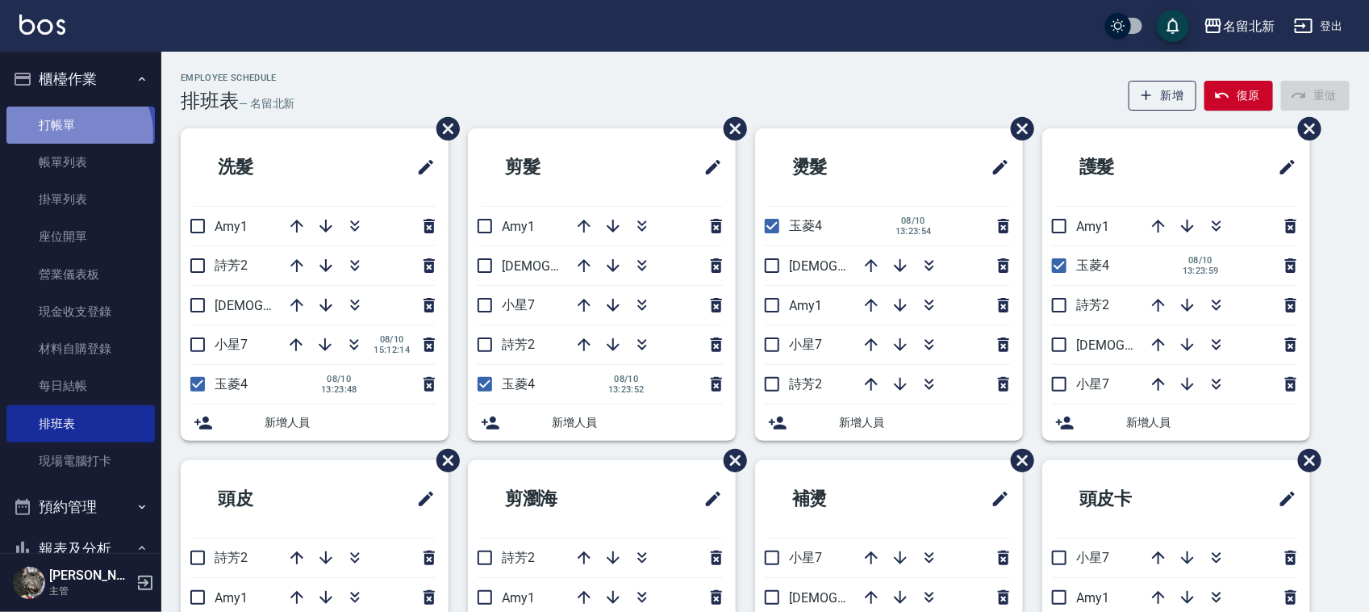
click at [77, 132] on link "打帳單" at bounding box center [80, 125] width 148 height 37
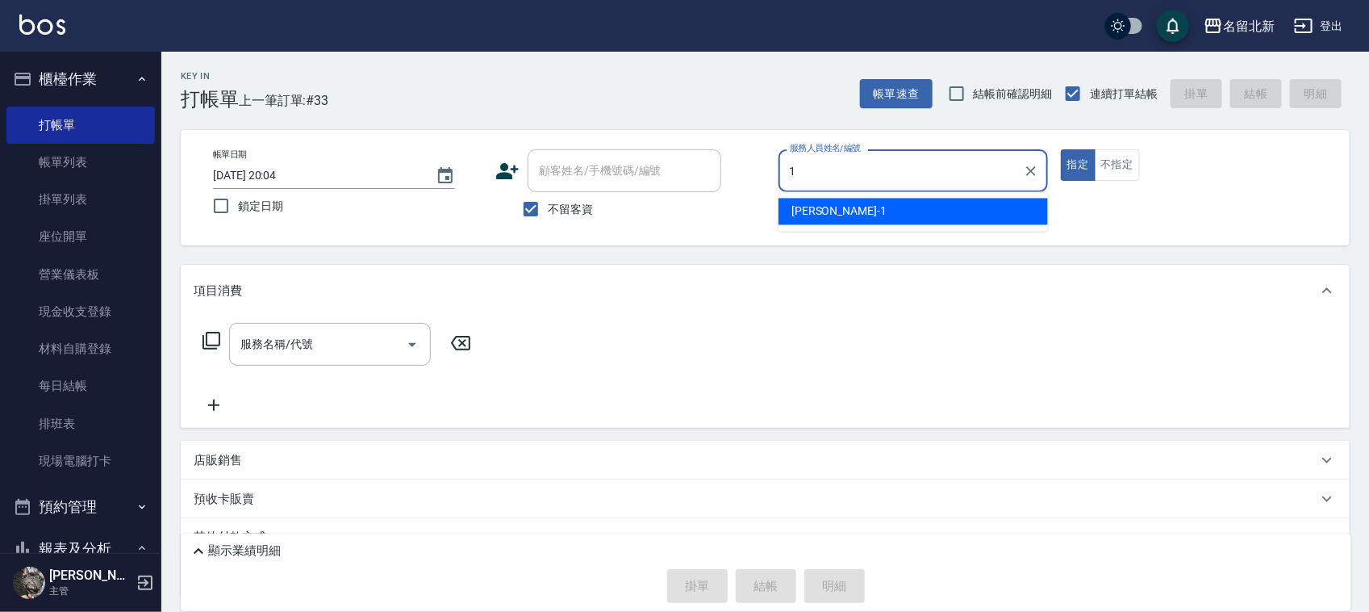
type input "[PERSON_NAME]-1"
type button "true"
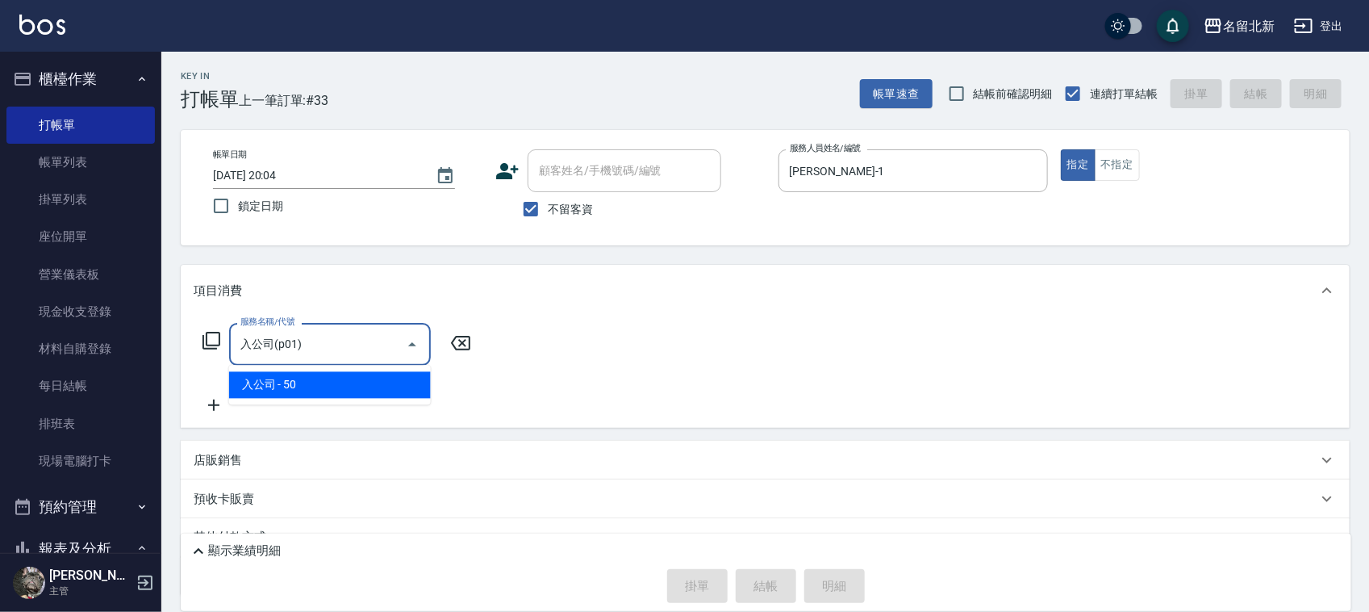
type input "入公司(p01)"
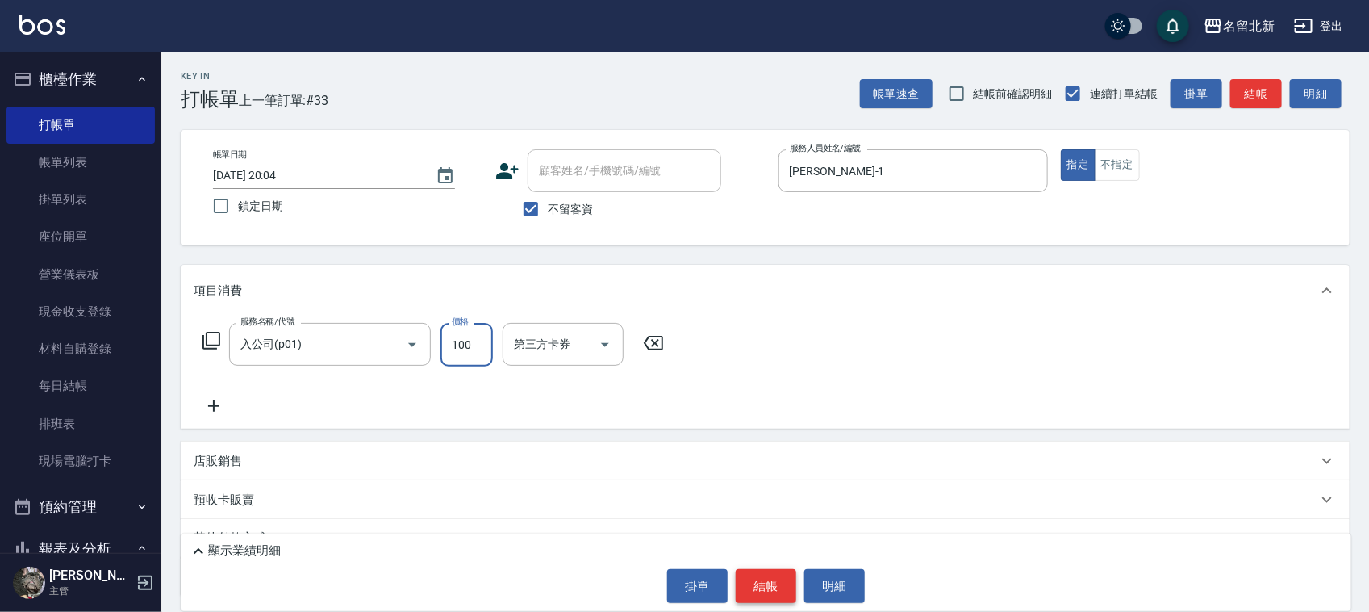
type input "100"
click at [771, 590] on button "結帳" at bounding box center [766, 586] width 61 height 34
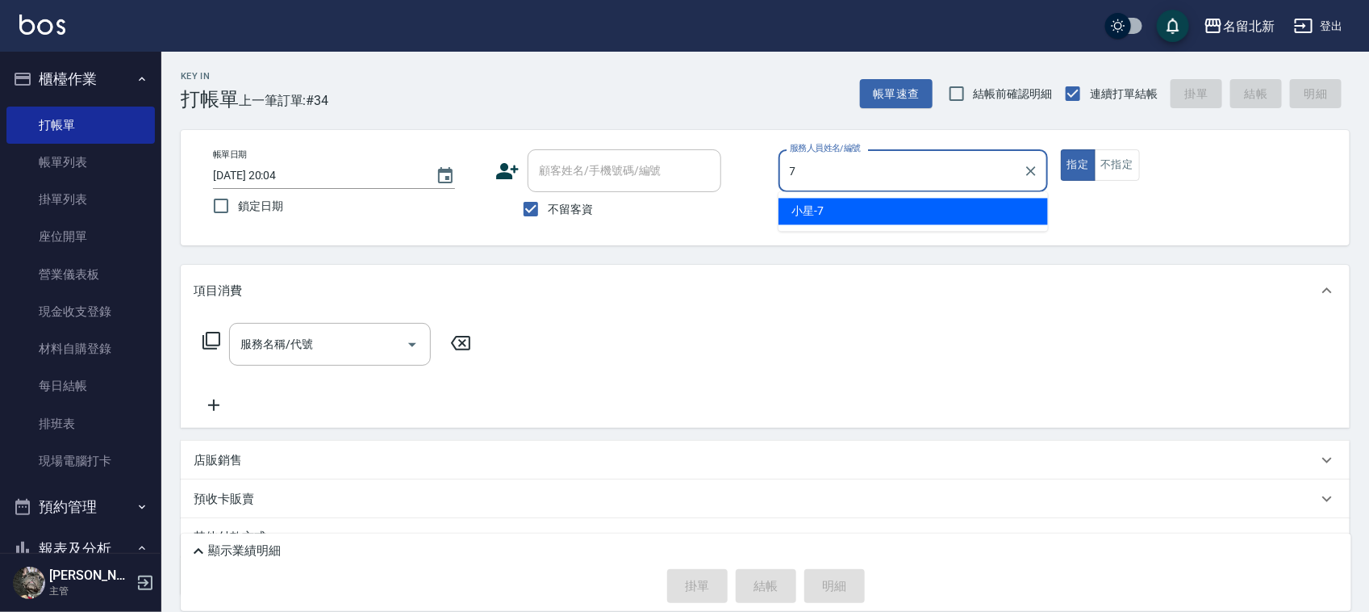
type input "小星-7"
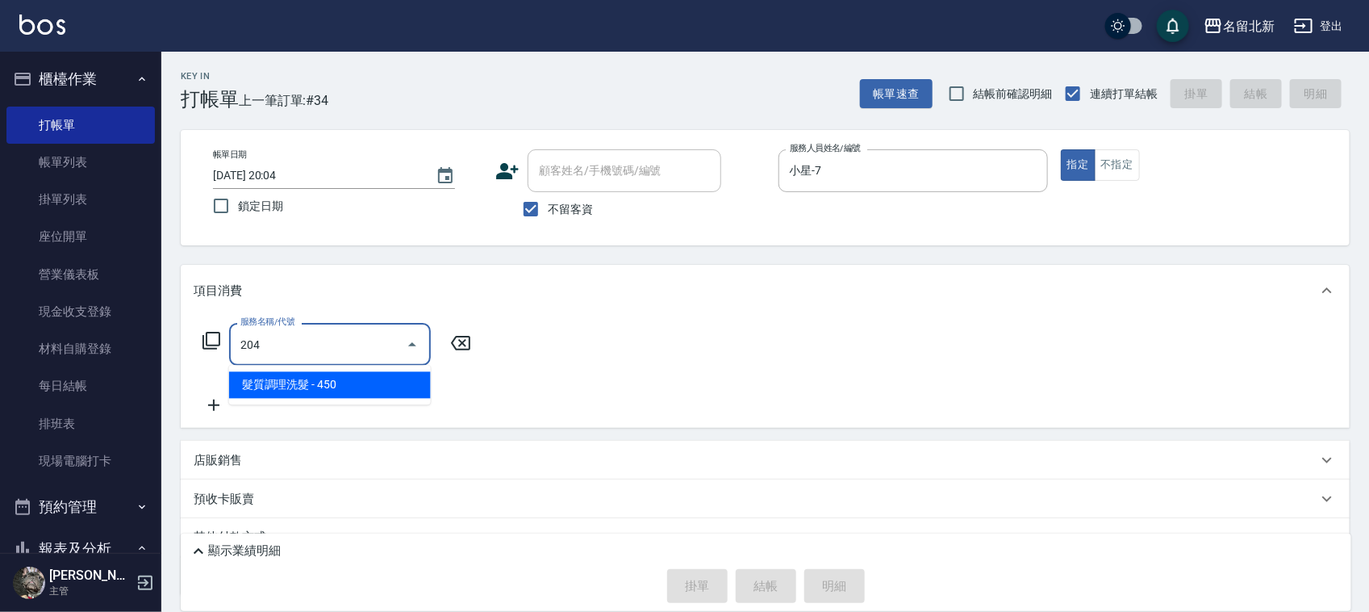
type input "髮質調理洗髮(204)"
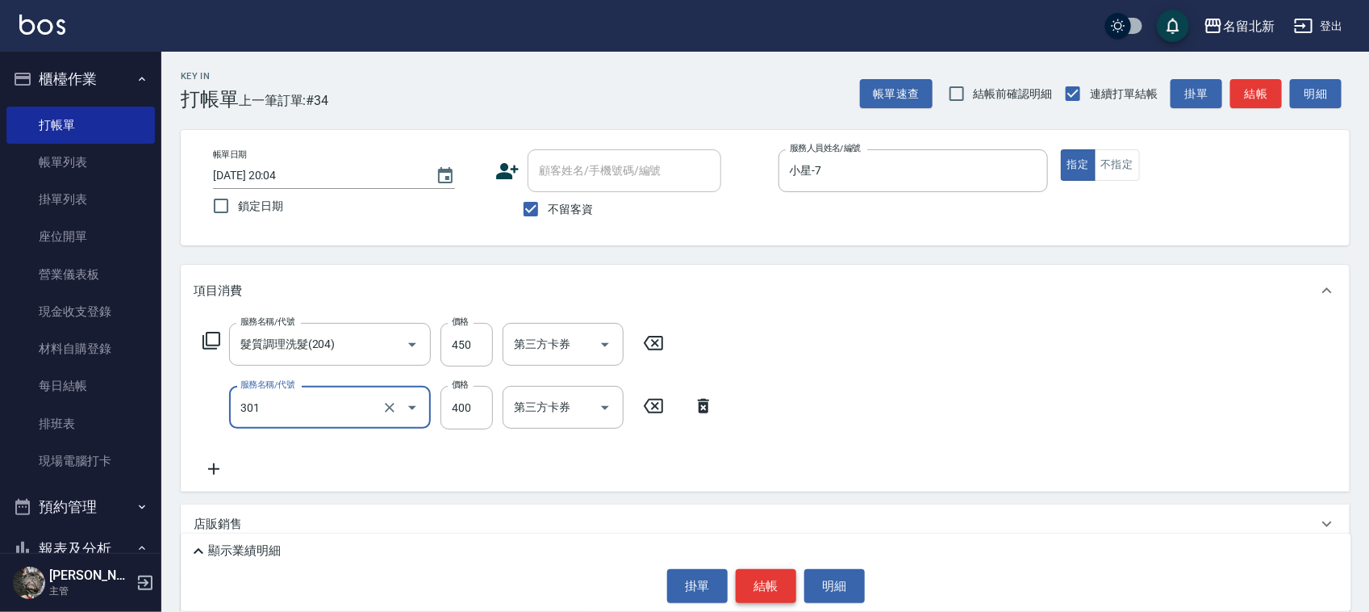
type input "造型剪髮(301)"
type input "380"
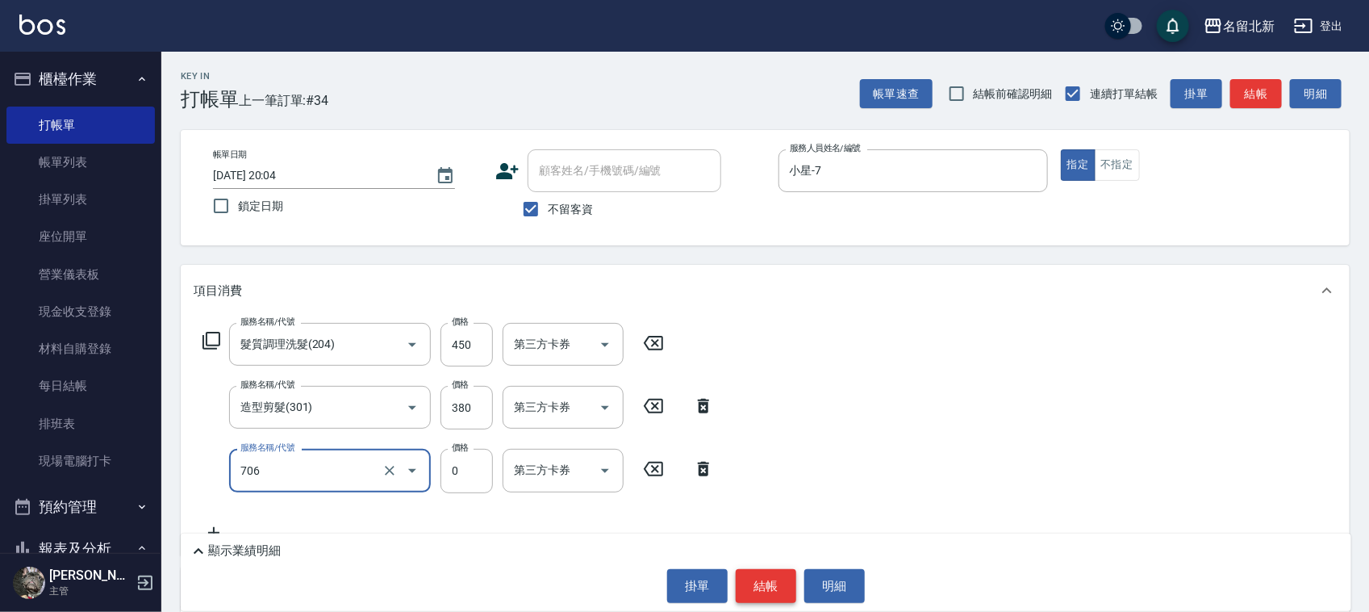
type input "互助60(706)"
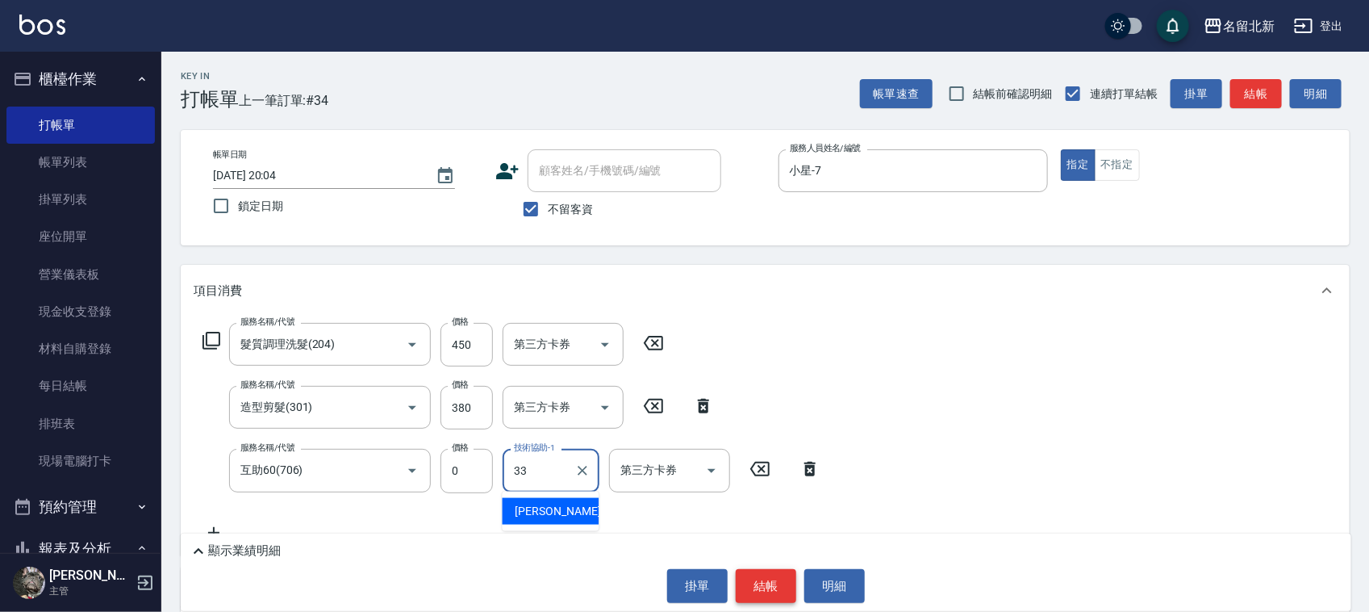
type input "[PERSON_NAME]-33"
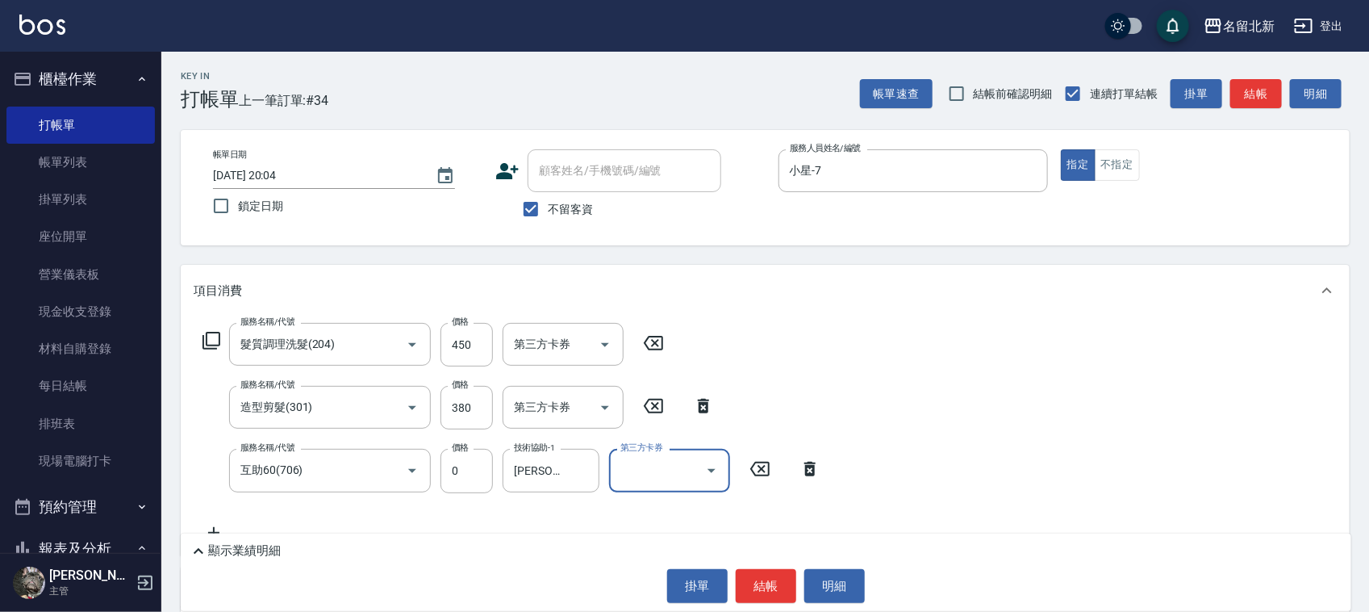
click at [771, 590] on button "結帳" at bounding box center [766, 586] width 61 height 34
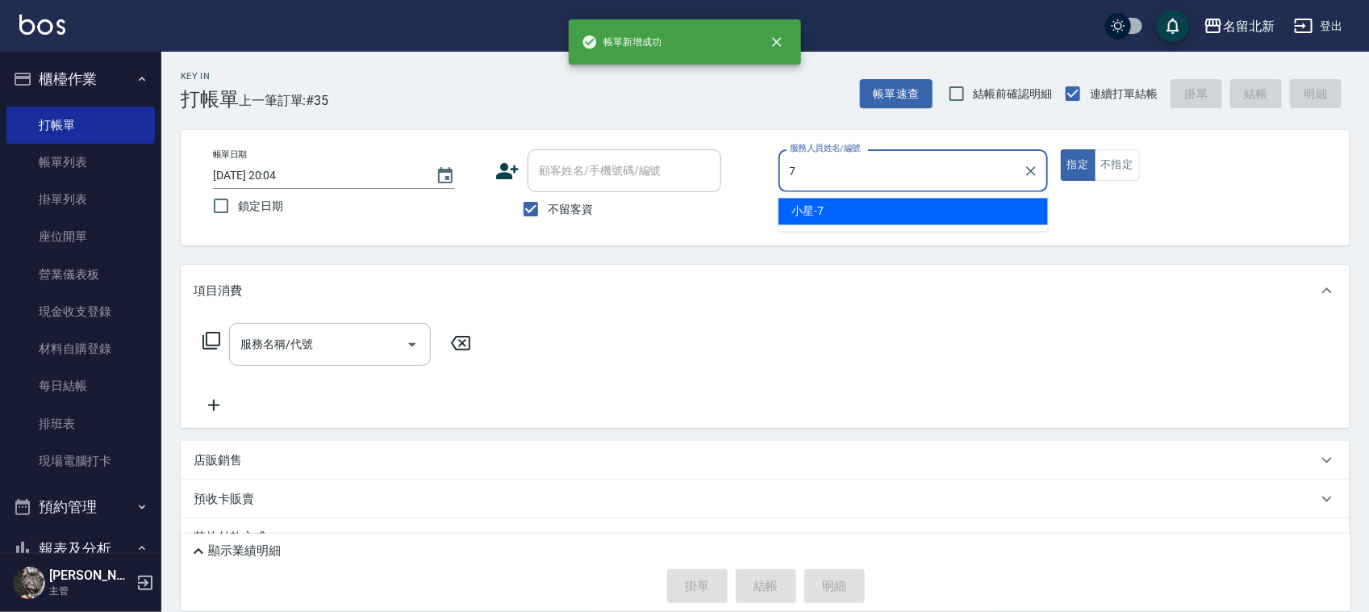
type input "小星-7"
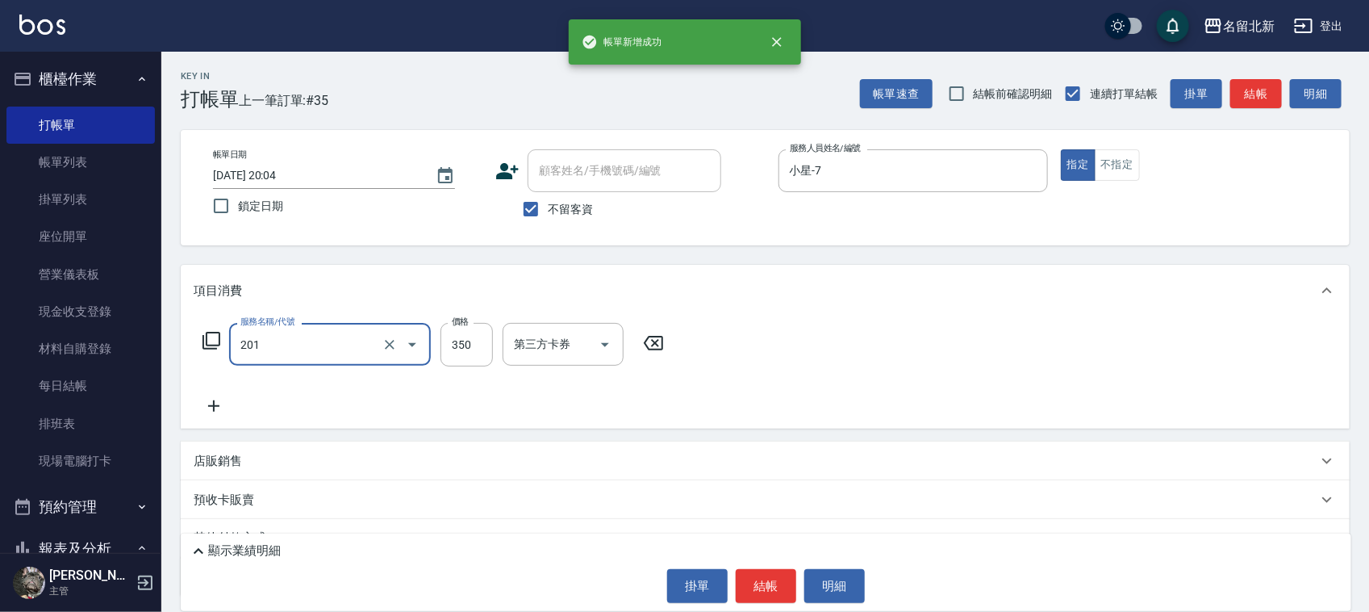
type input "一般洗髮(201)"
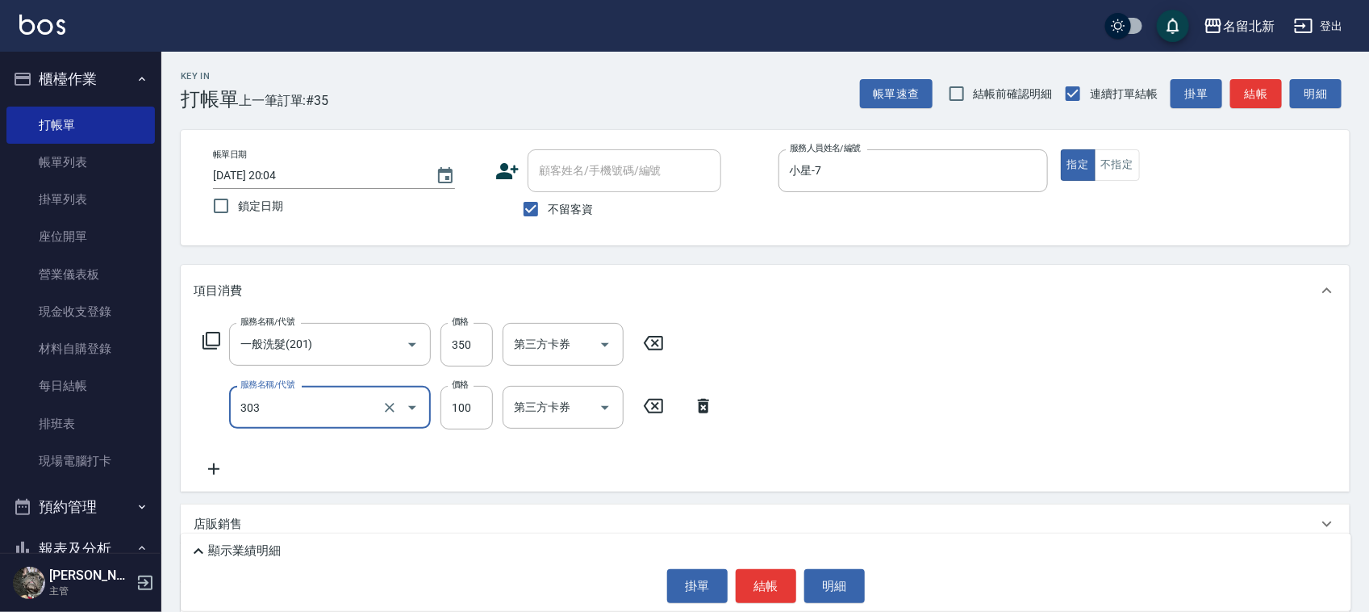
type input "剪瀏海(303)"
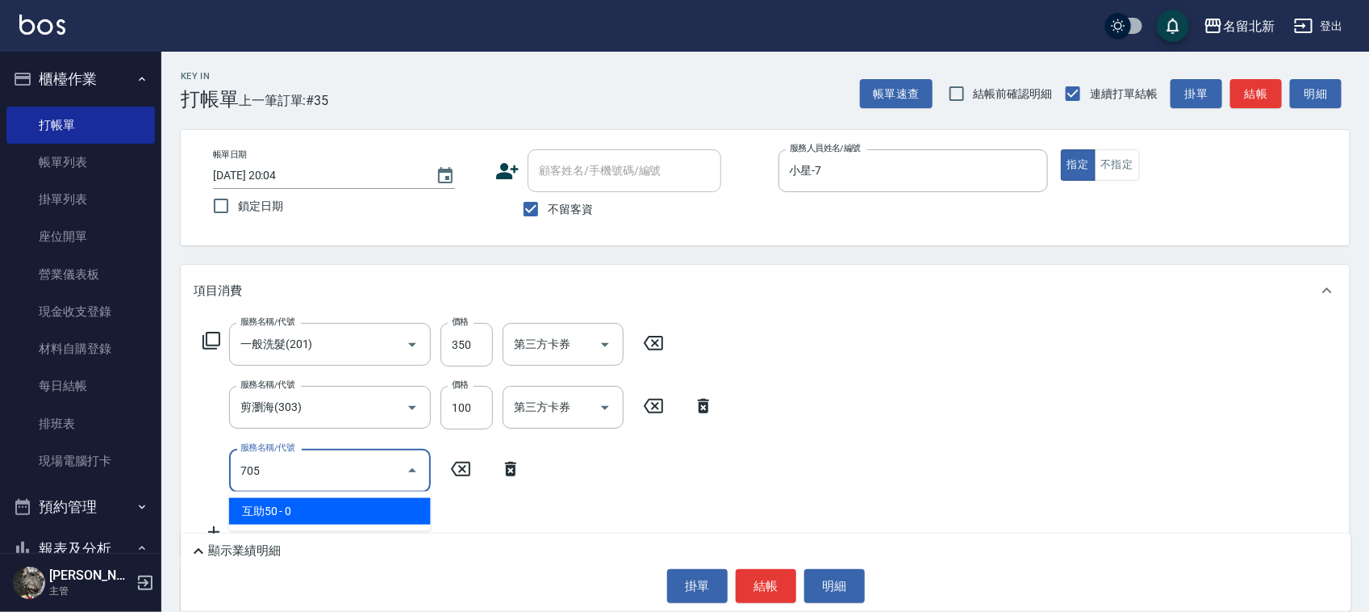
type input "互助50(705)"
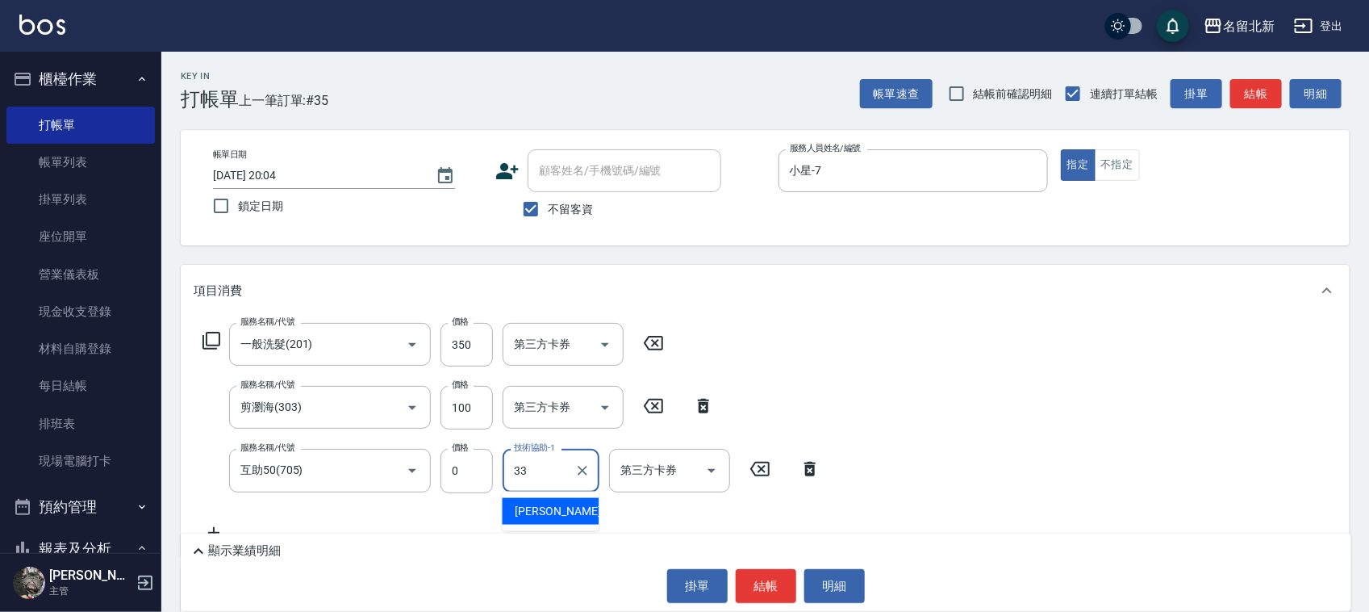
type input "[PERSON_NAME]-33"
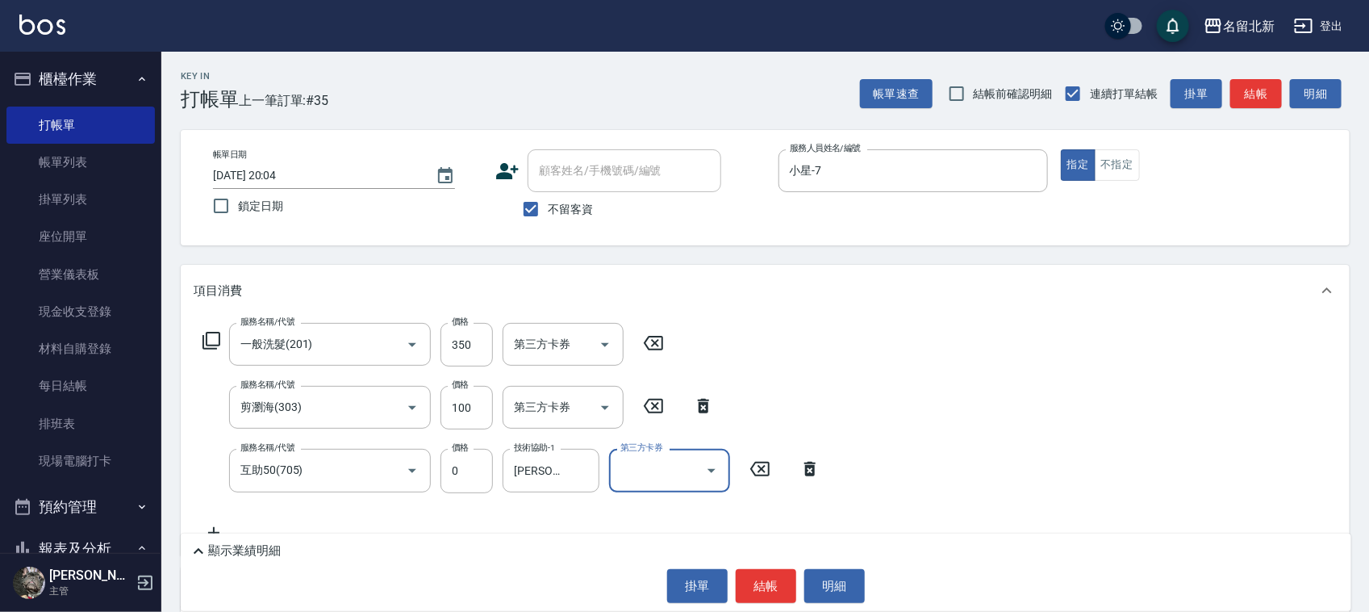
click at [771, 590] on button "結帳" at bounding box center [766, 586] width 61 height 34
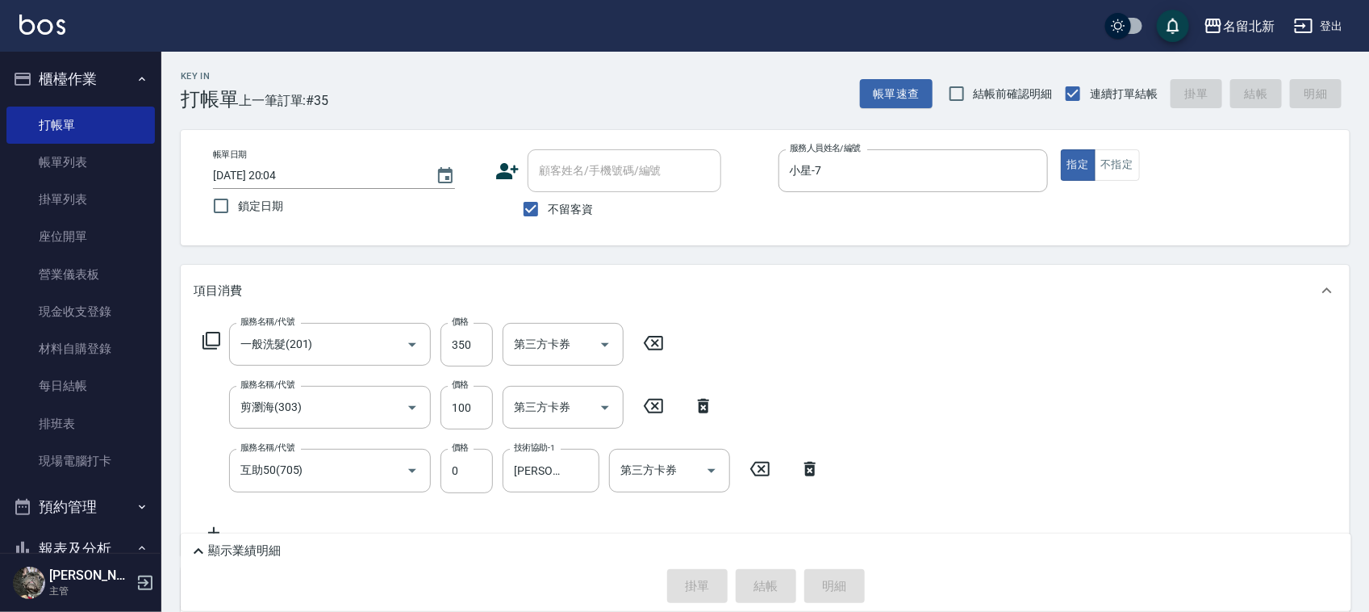
type input "[DATE] 20:05"
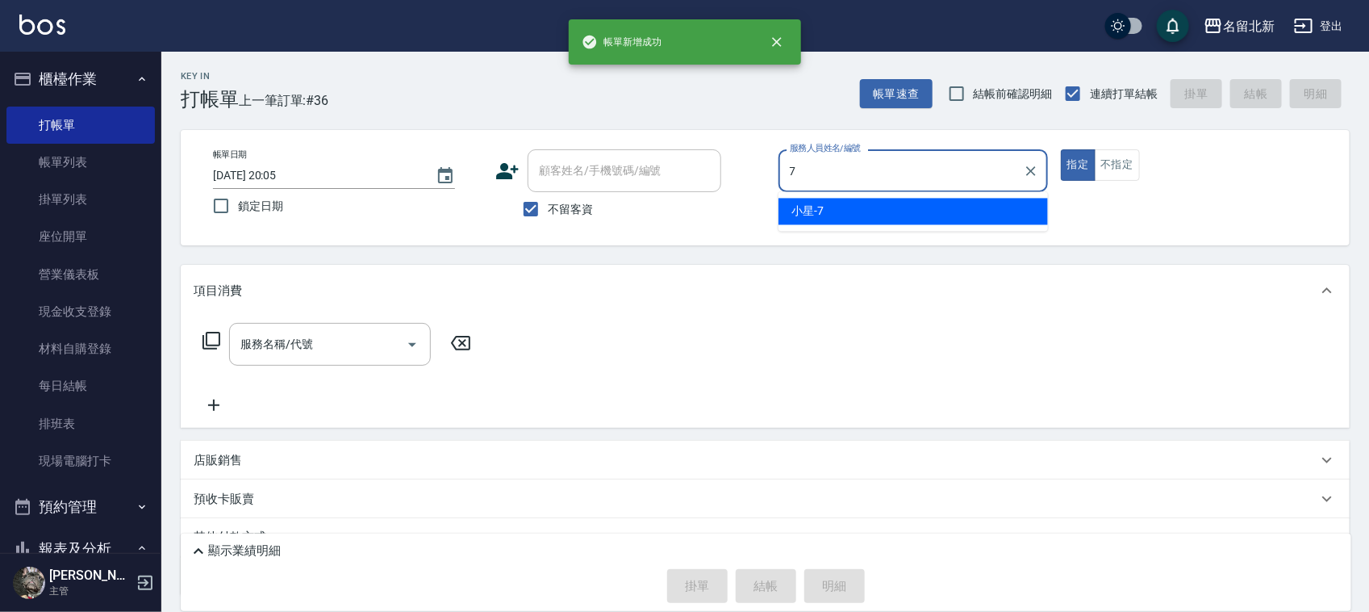
type input "小星-7"
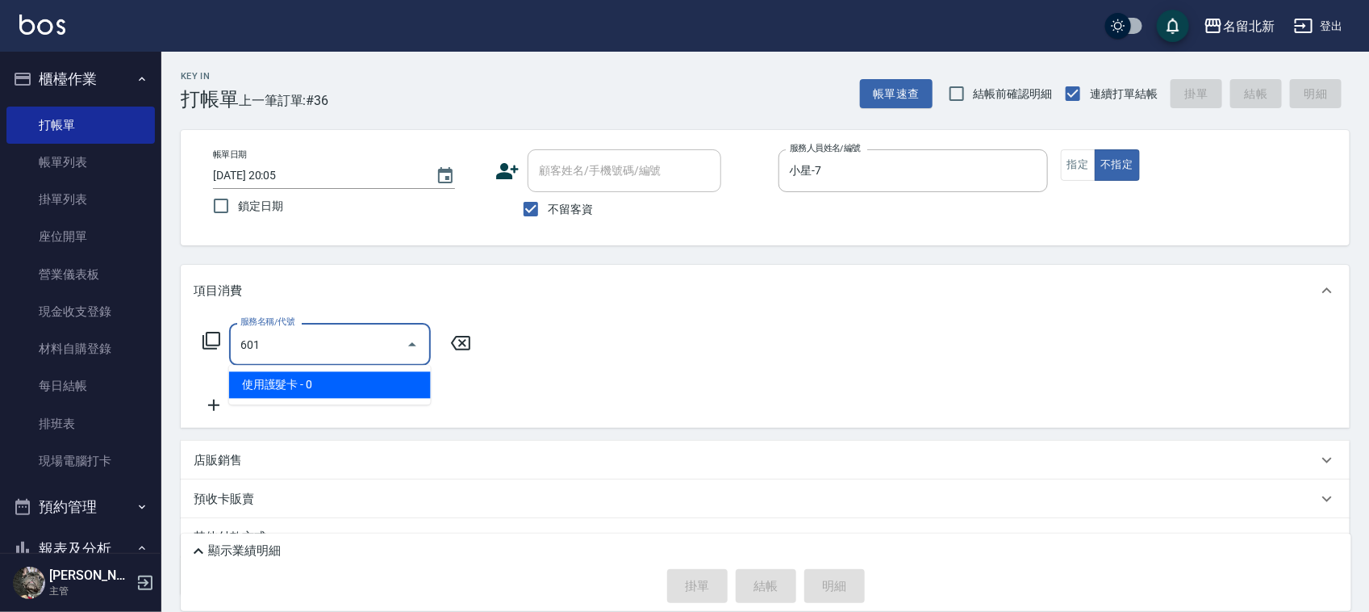
type input "使用護髮卡(601)"
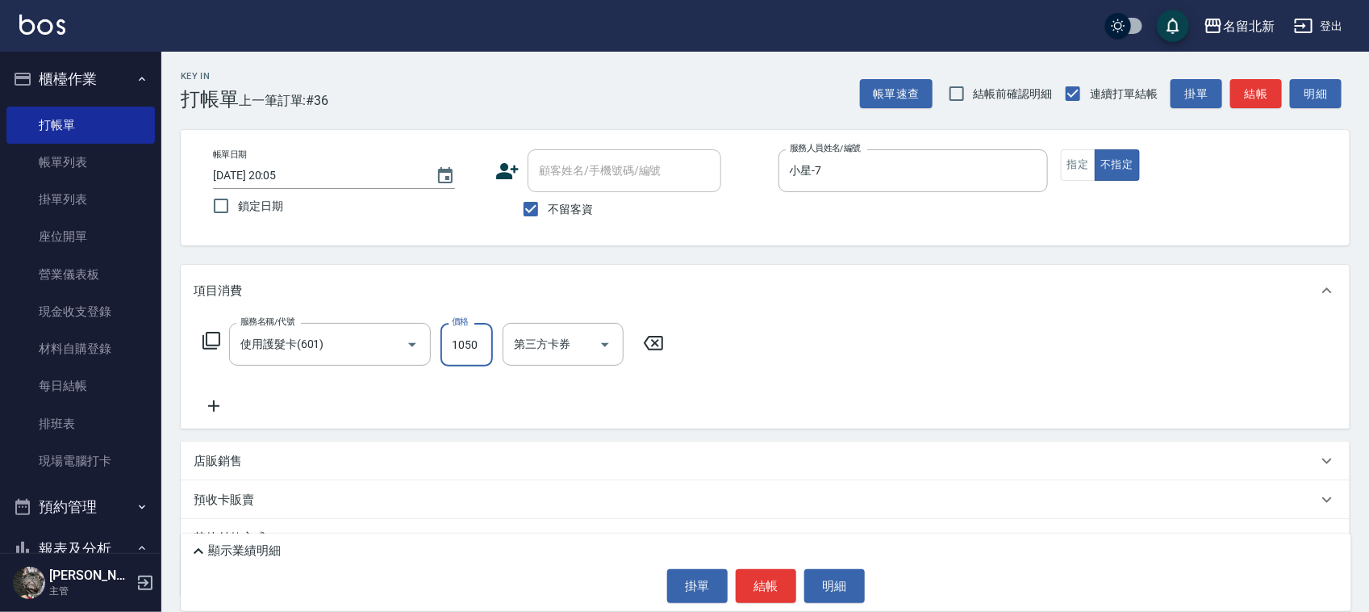
type input "1050"
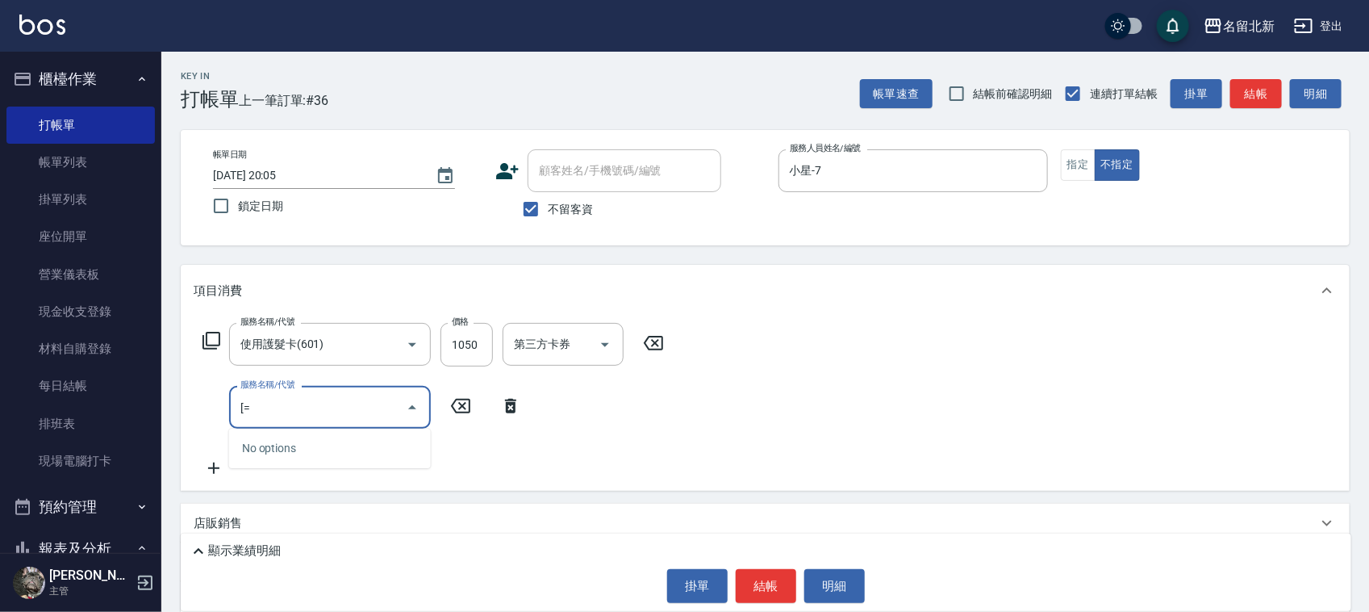
type input "["
type input "入公司(p01)"
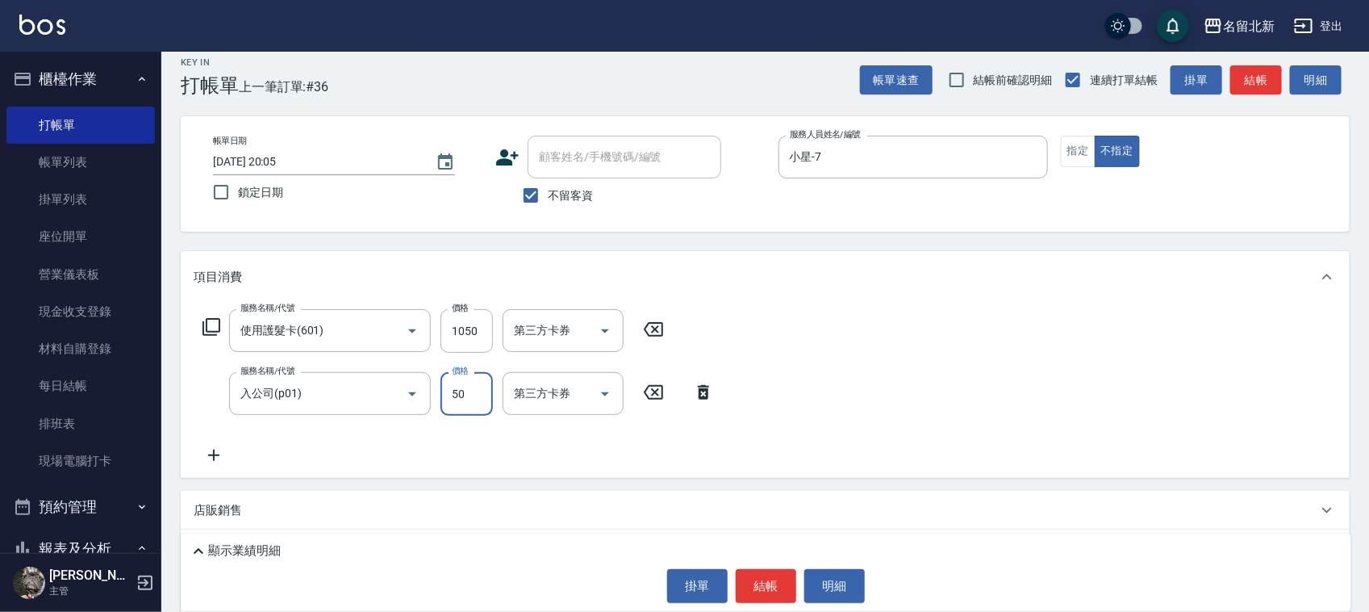
scroll to position [136, 0]
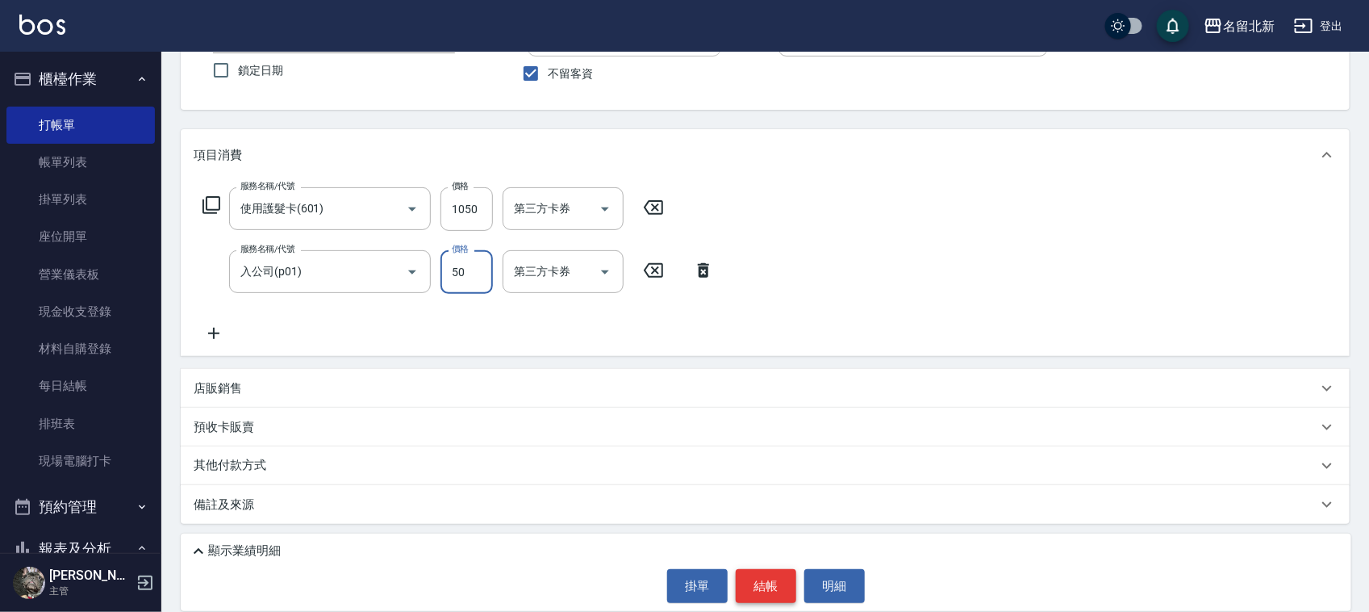
click at [756, 585] on button "結帳" at bounding box center [766, 586] width 61 height 34
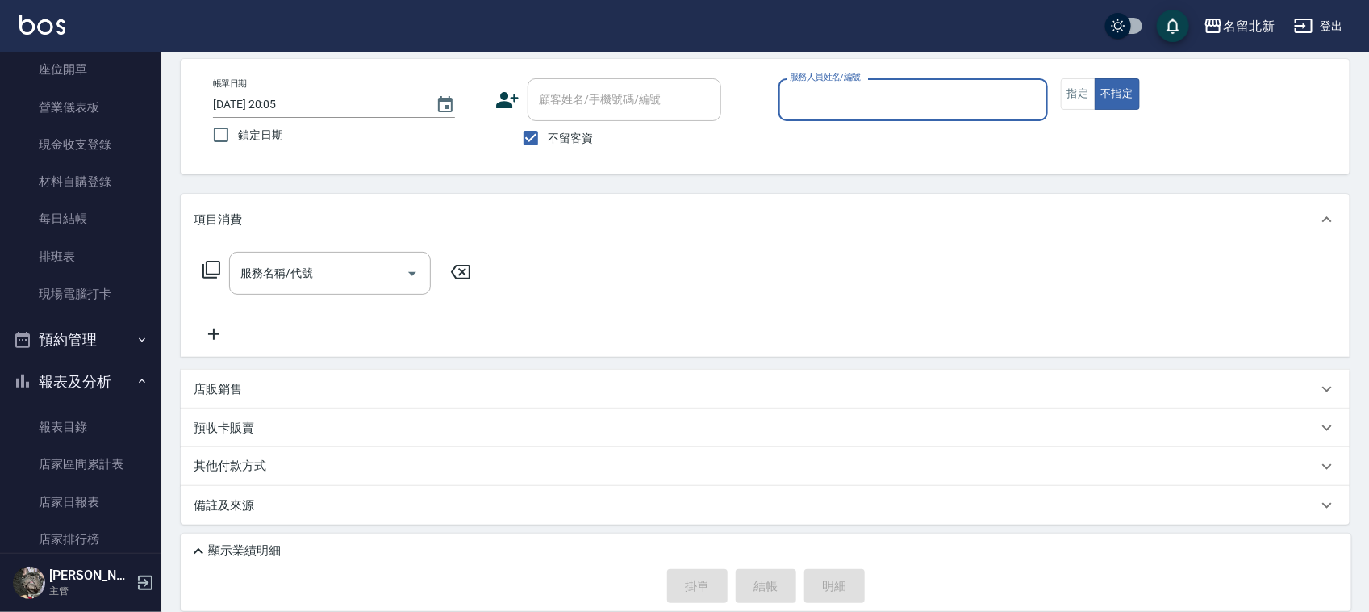
scroll to position [202, 0]
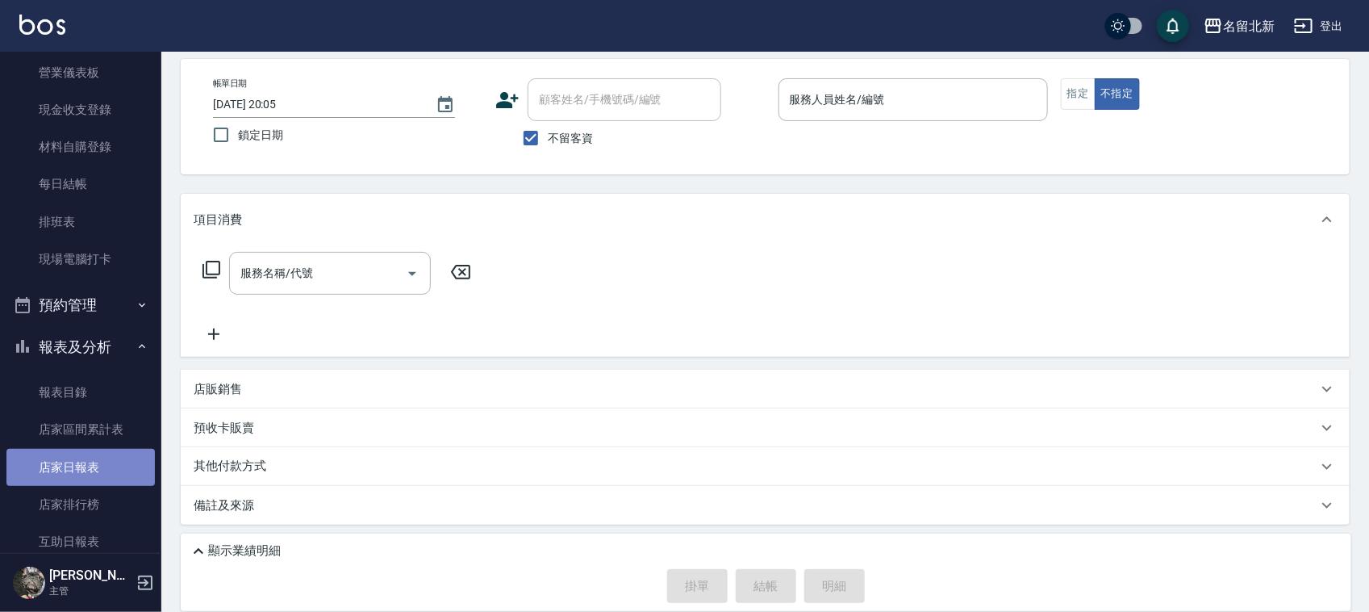
click at [91, 472] on link "店家日報表" at bounding box center [80, 467] width 148 height 37
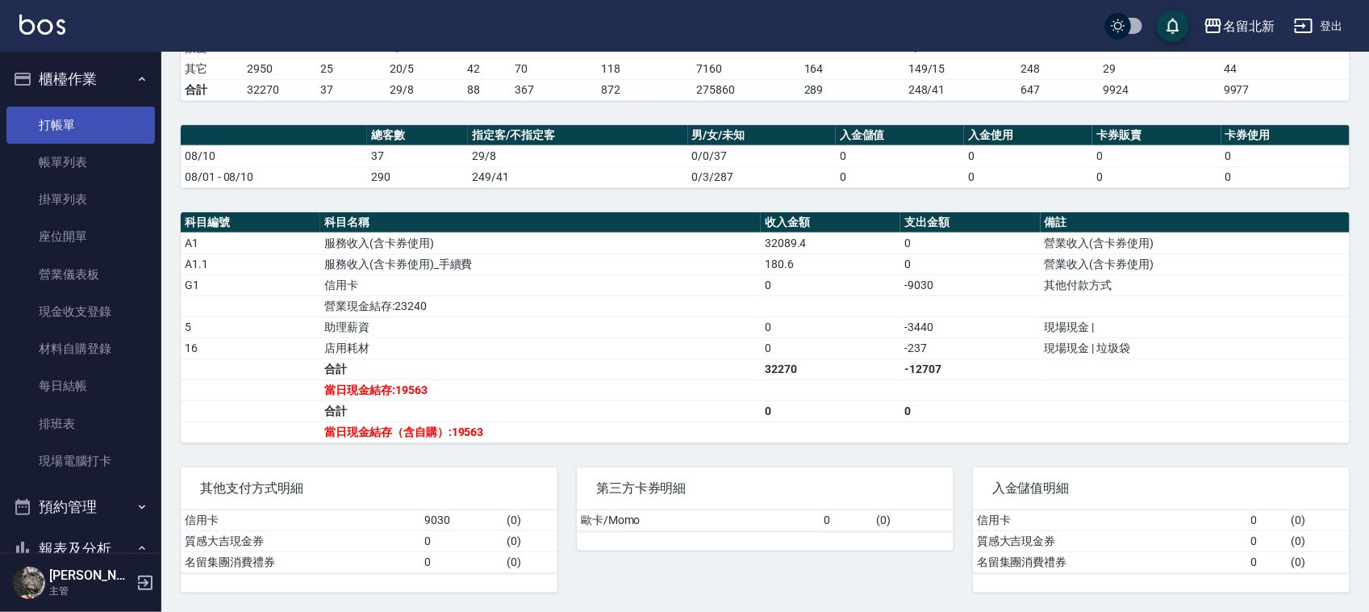
click at [70, 117] on link "打帳單" at bounding box center [80, 125] width 148 height 37
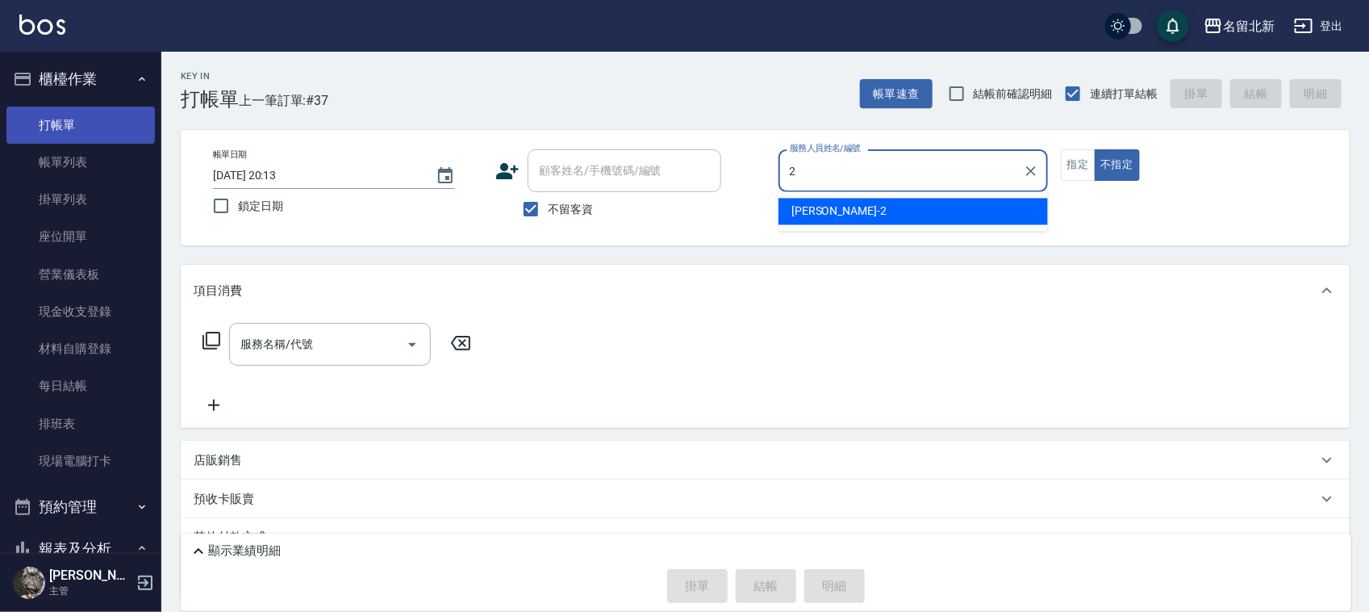
type input "詩芳-2"
type button "false"
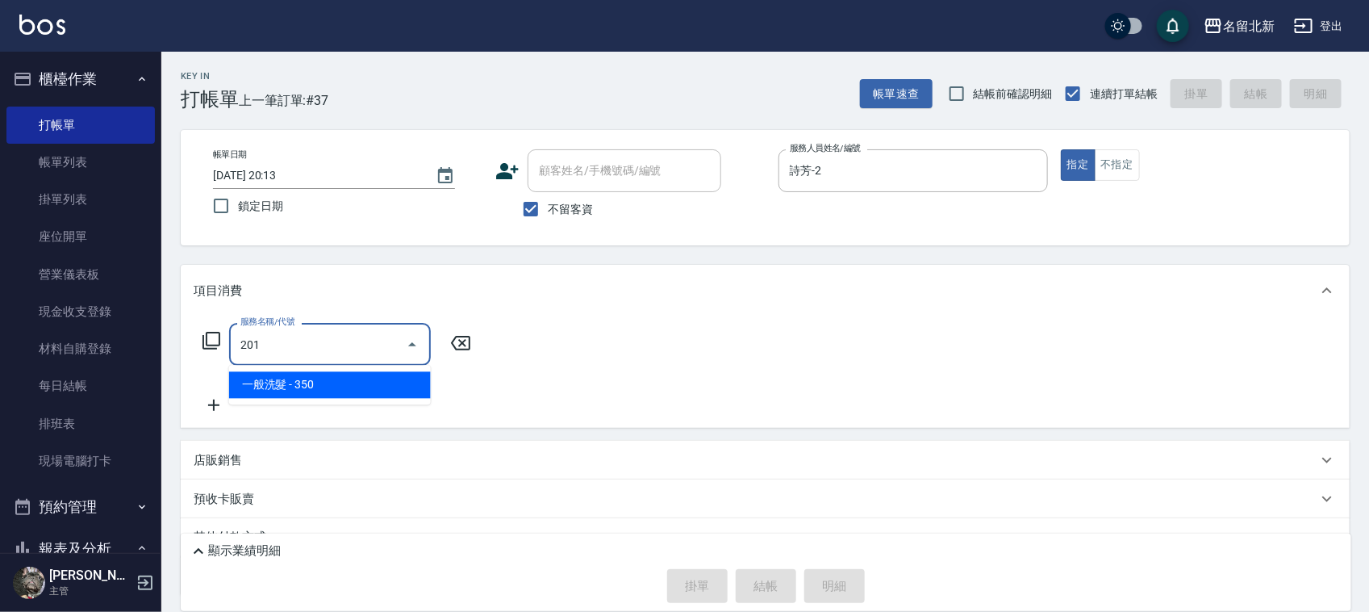
type input "一般洗髮(201)"
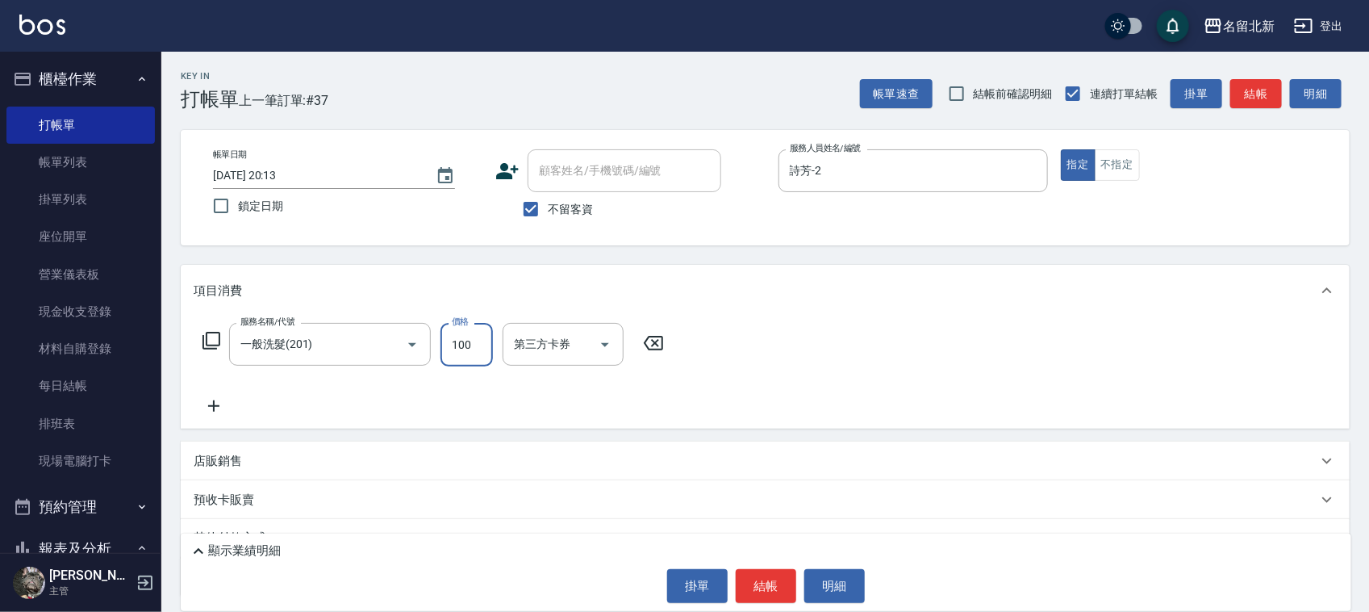
type input "100"
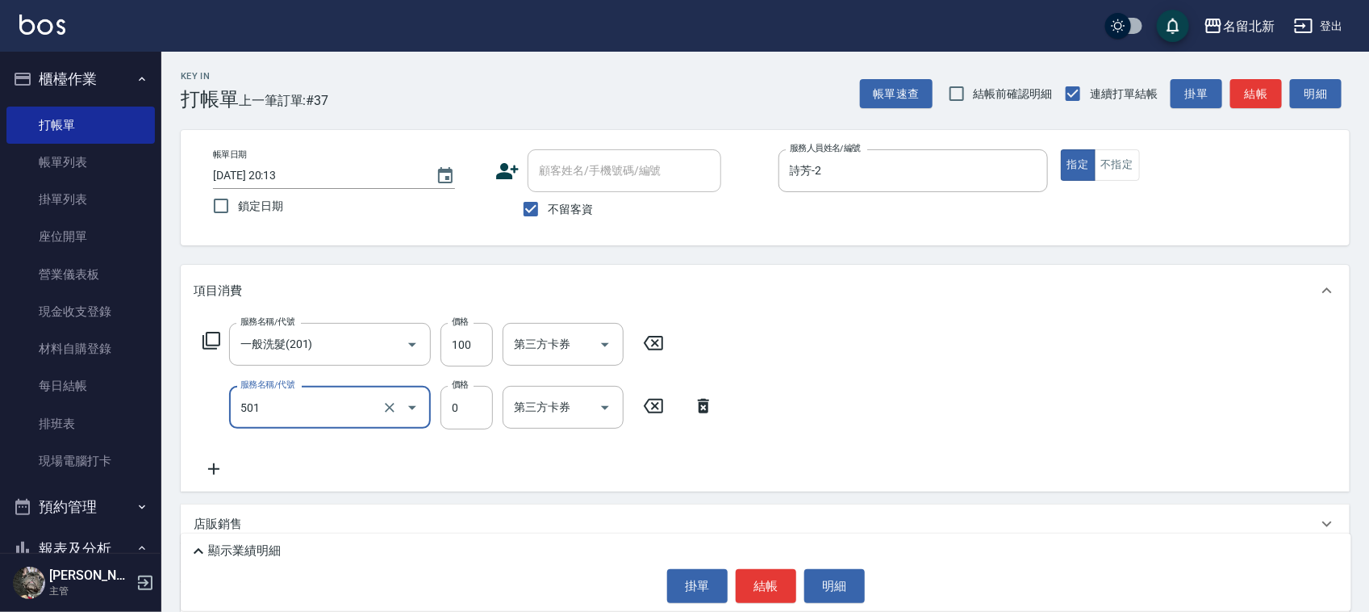
type input "染髮(501)"
type input "2090"
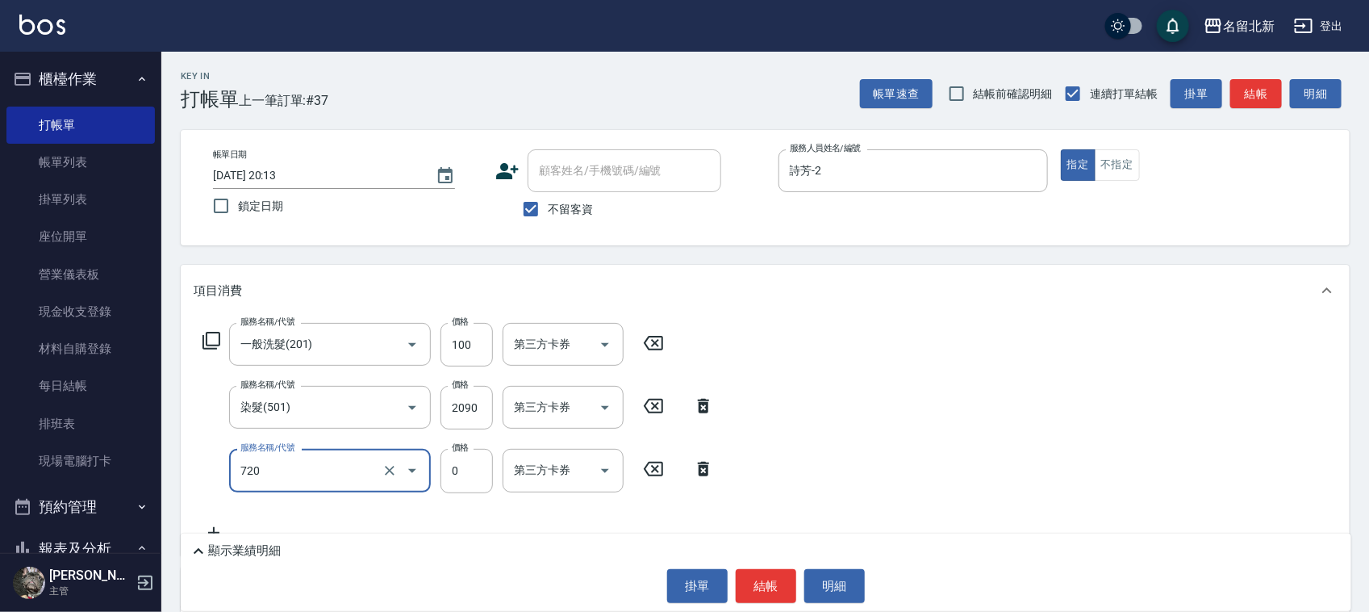
type input "互助200(720)"
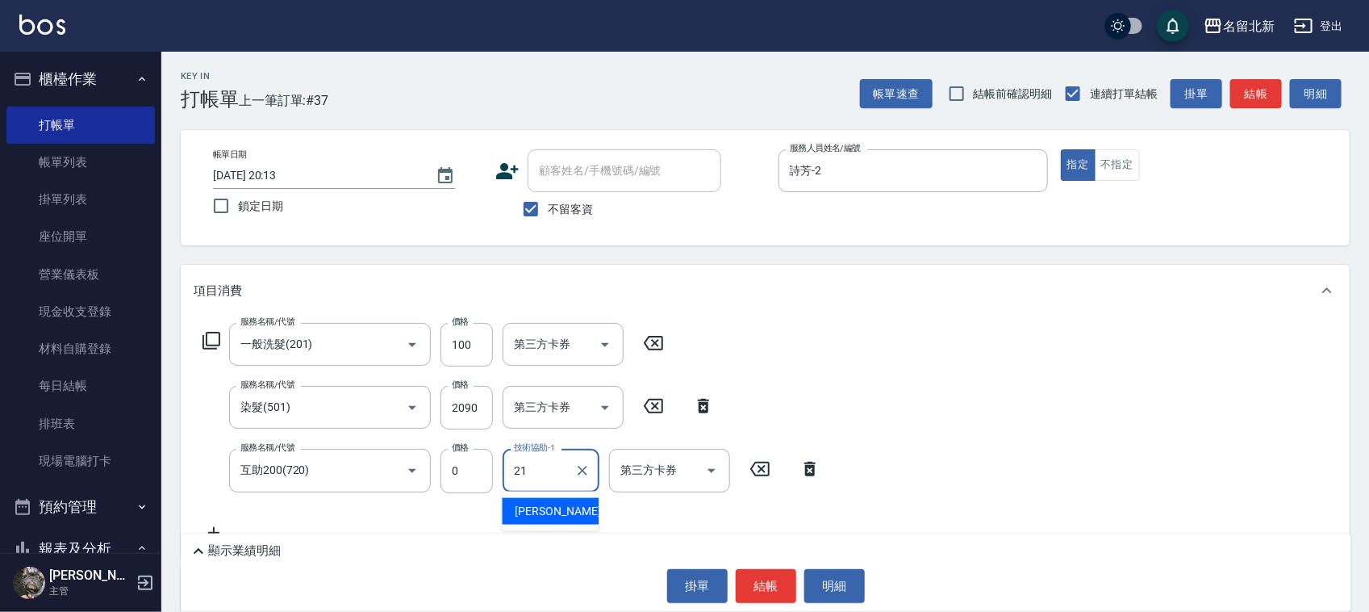
type input "[PERSON_NAME]-21"
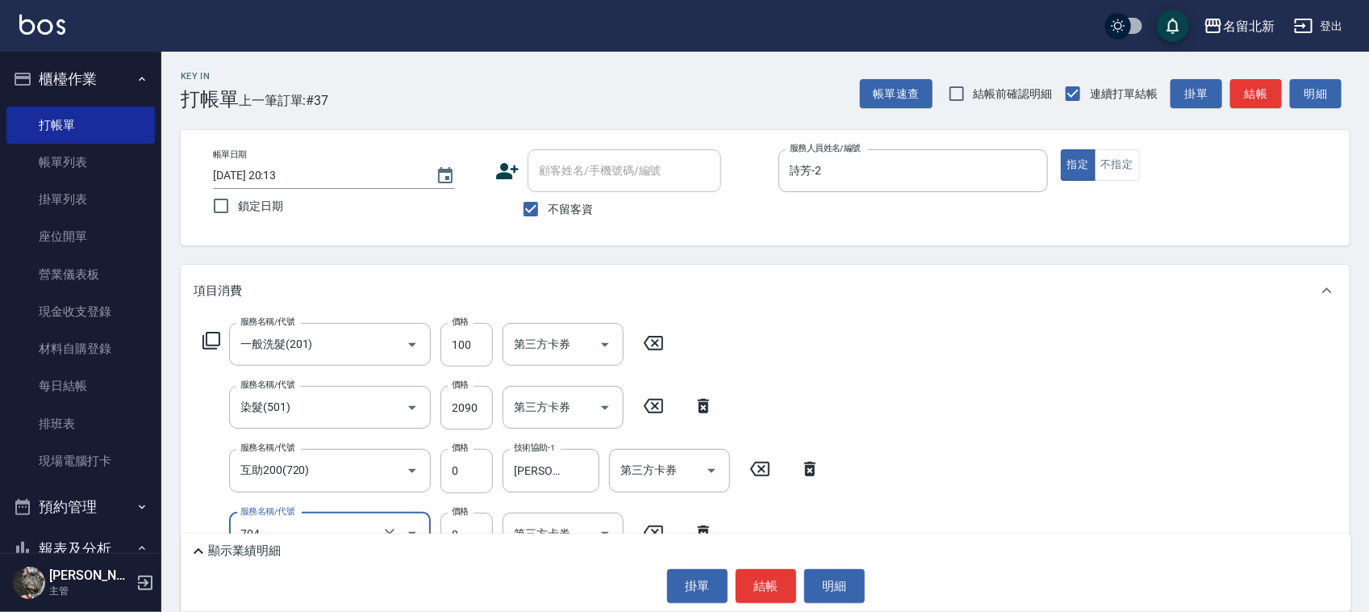
type input "精油洗.互助40(704)"
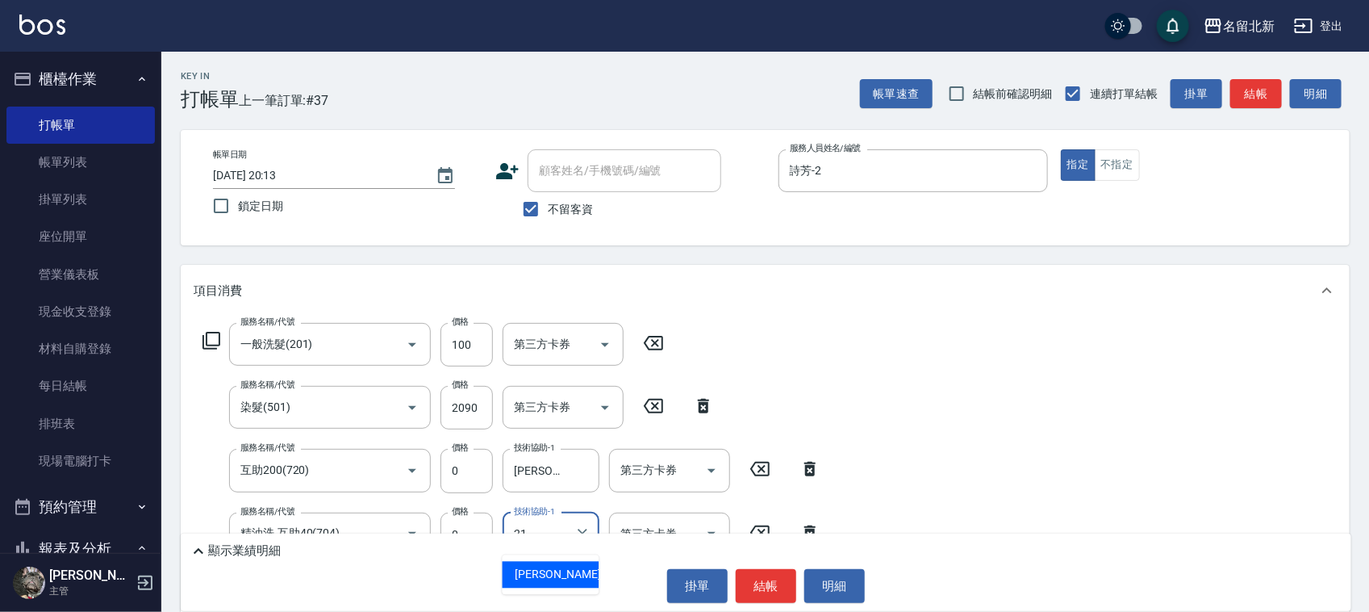
type input "[PERSON_NAME]-21"
click at [780, 587] on button "結帳" at bounding box center [766, 586] width 61 height 34
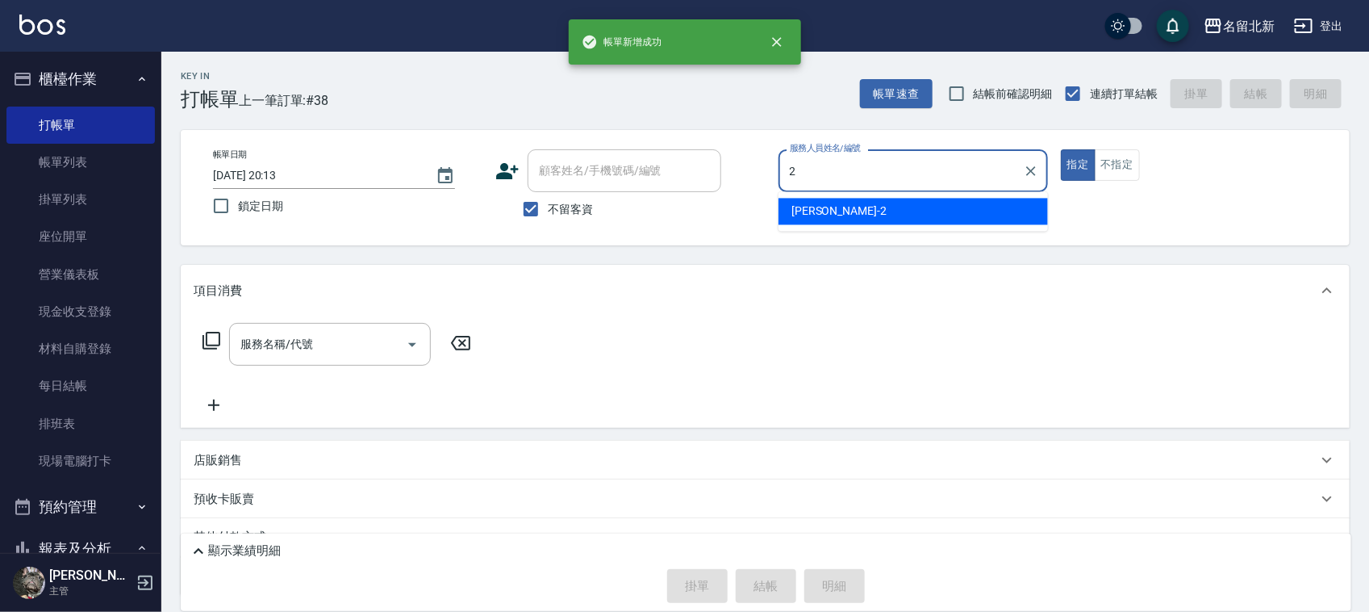
type input "詩芳-2"
type button "true"
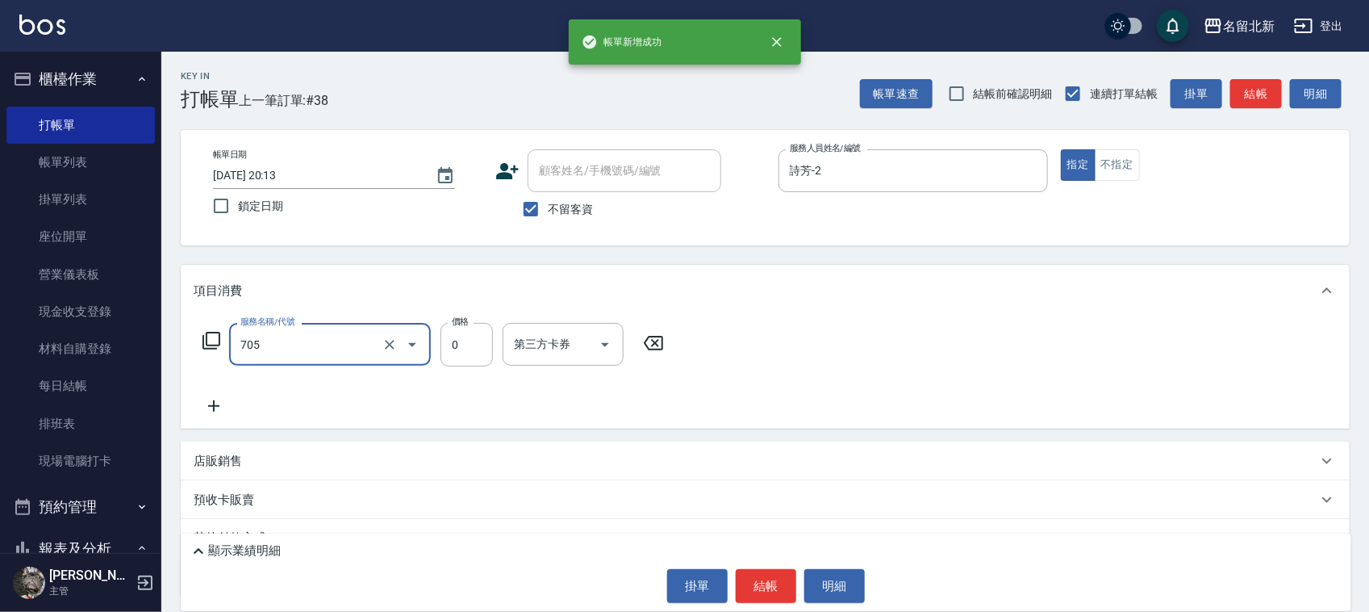
type input "互助50(705)"
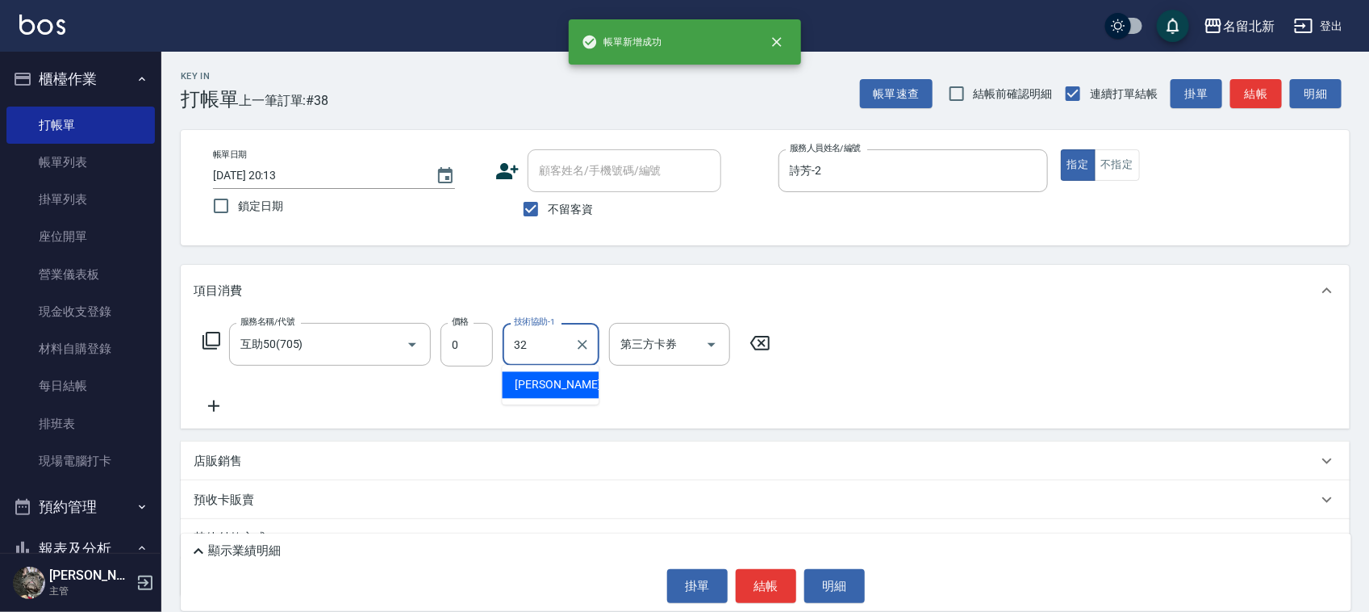
type input "品萱-32"
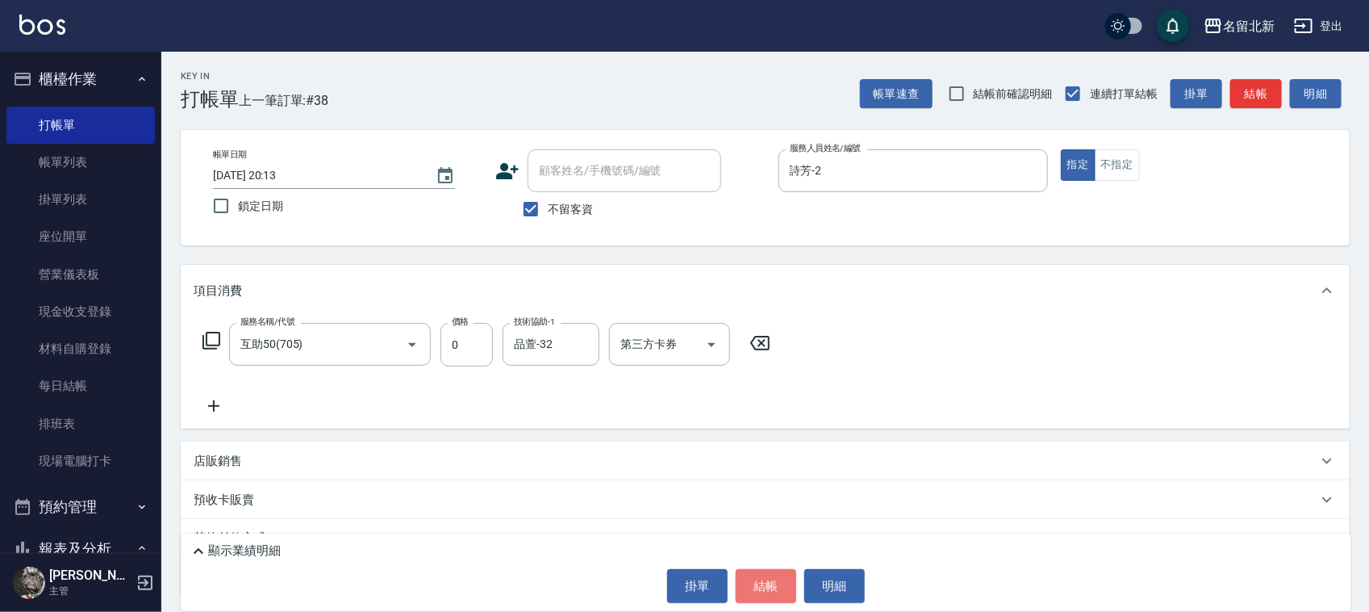
click at [779, 587] on button "結帳" at bounding box center [766, 586] width 61 height 34
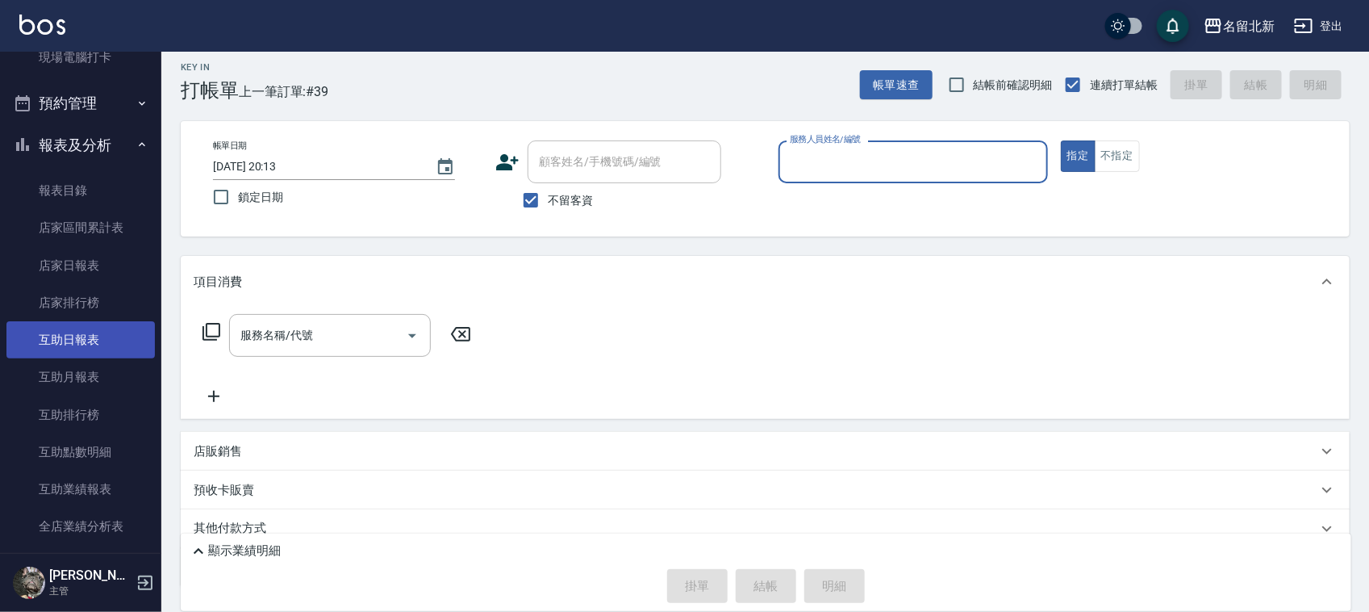
scroll to position [71, 0]
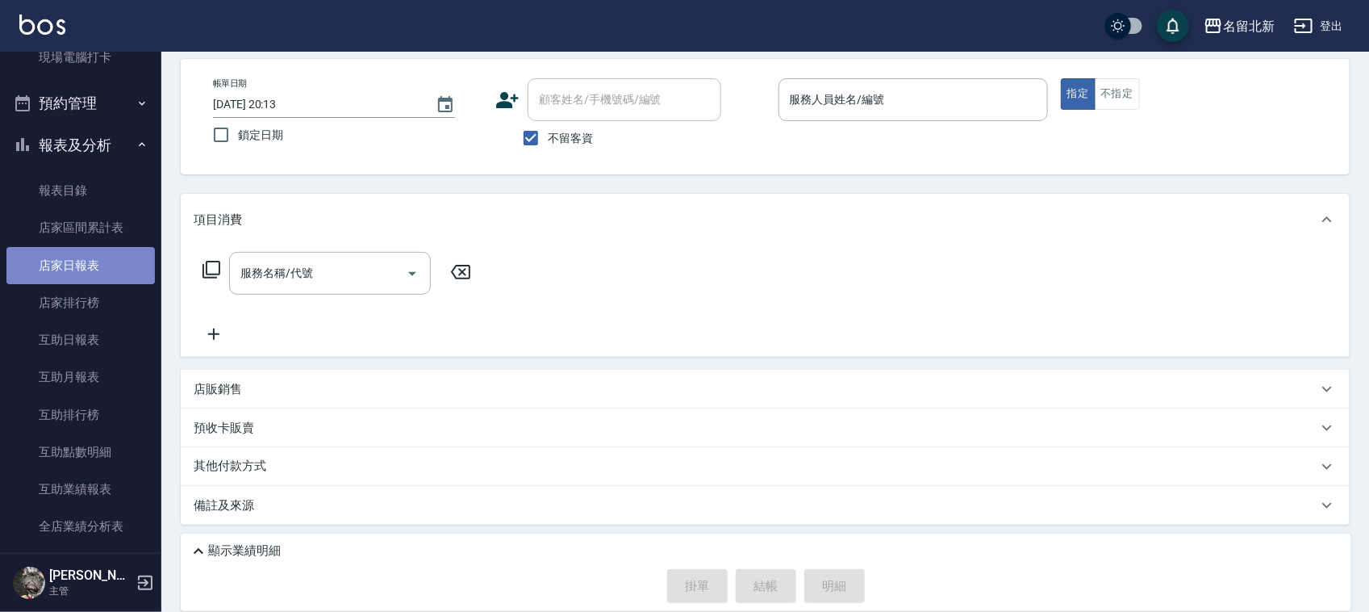
click at [82, 271] on link "店家日報表" at bounding box center [80, 265] width 148 height 37
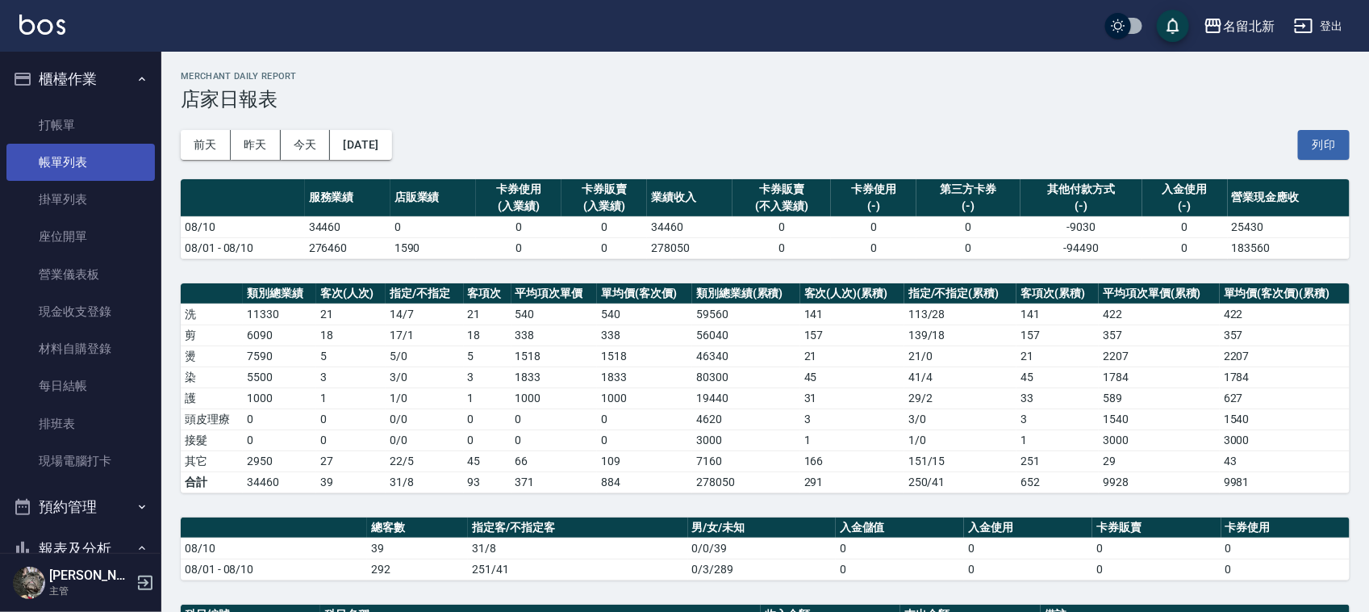
click at [74, 162] on link "帳單列表" at bounding box center [80, 162] width 148 height 37
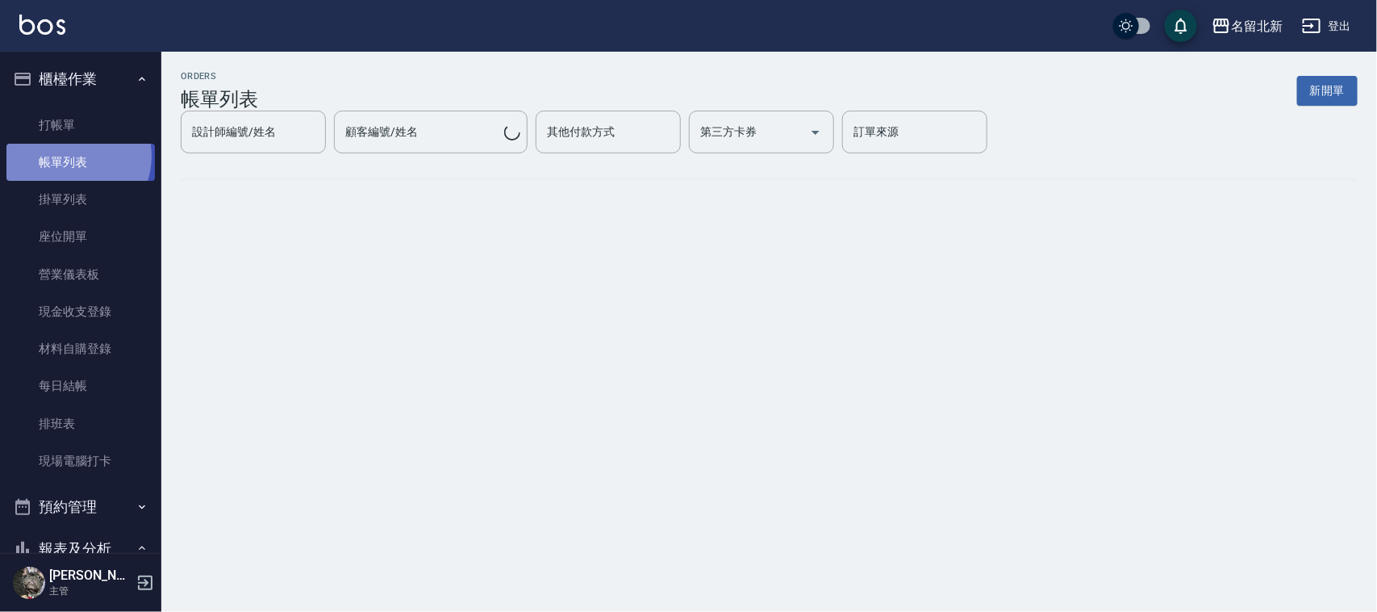
click at [70, 156] on link "帳單列表" at bounding box center [80, 162] width 148 height 37
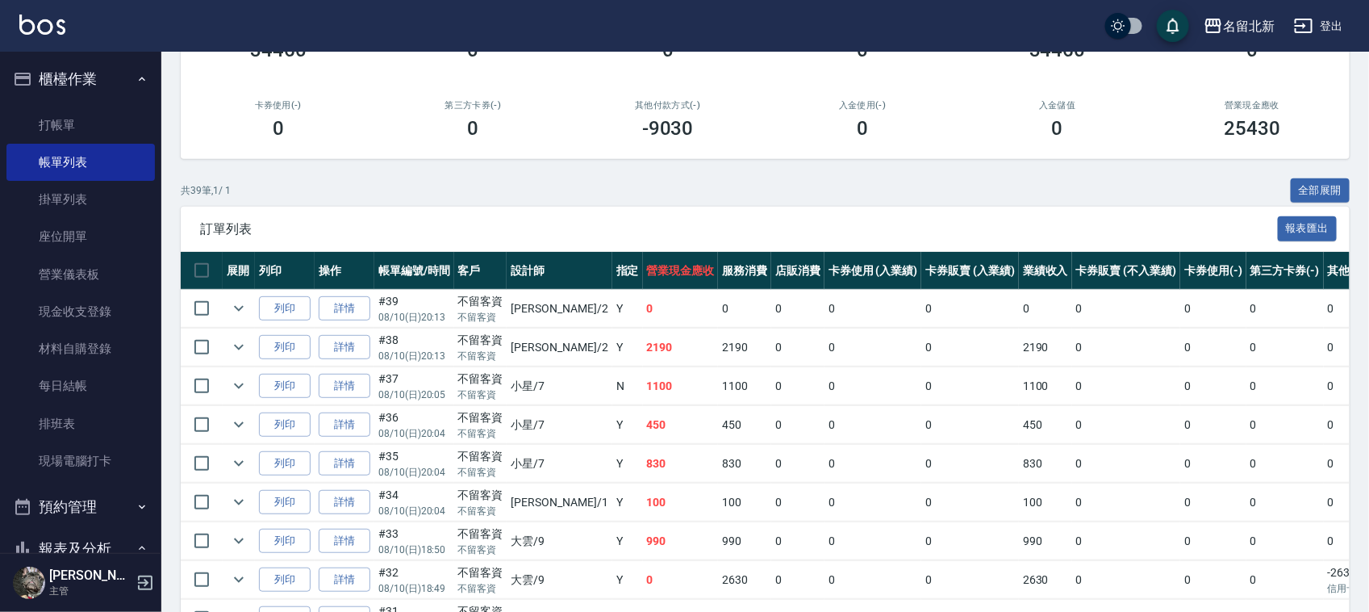
scroll to position [165, 0]
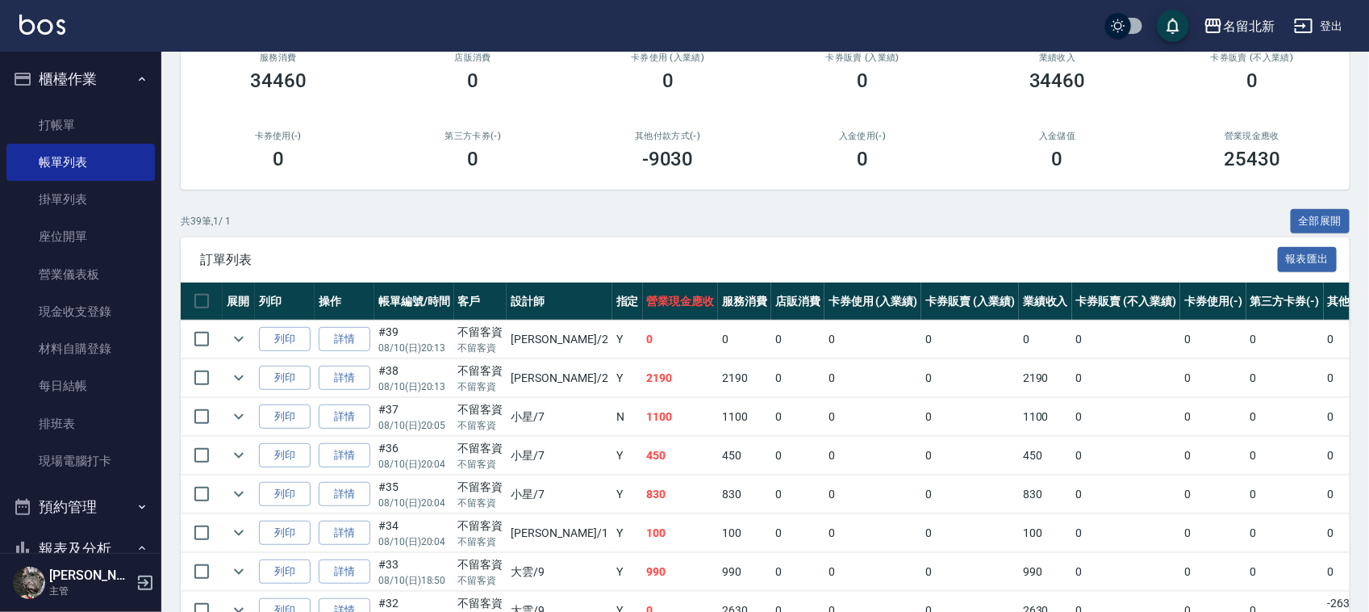
click at [372, 375] on td "詳情" at bounding box center [345, 378] width 60 height 38
click at [367, 376] on link "詳情" at bounding box center [345, 378] width 52 height 25
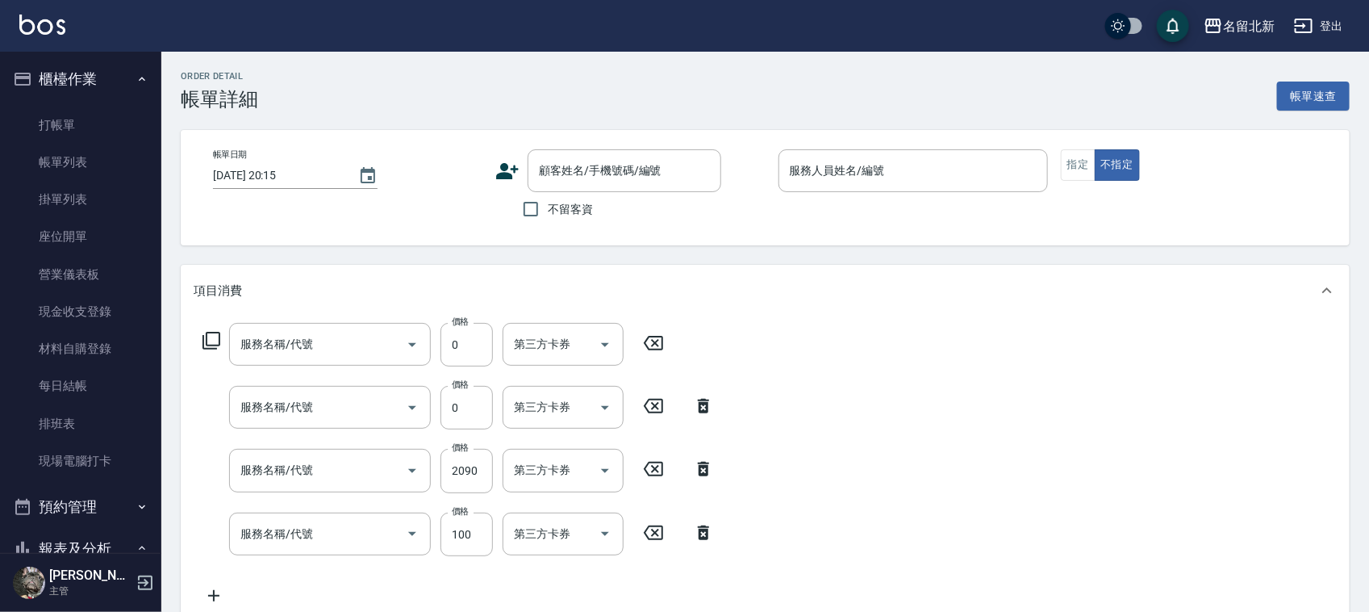
type input "[DATE] 20:13"
checkbox input "true"
type input "詩芳-2"
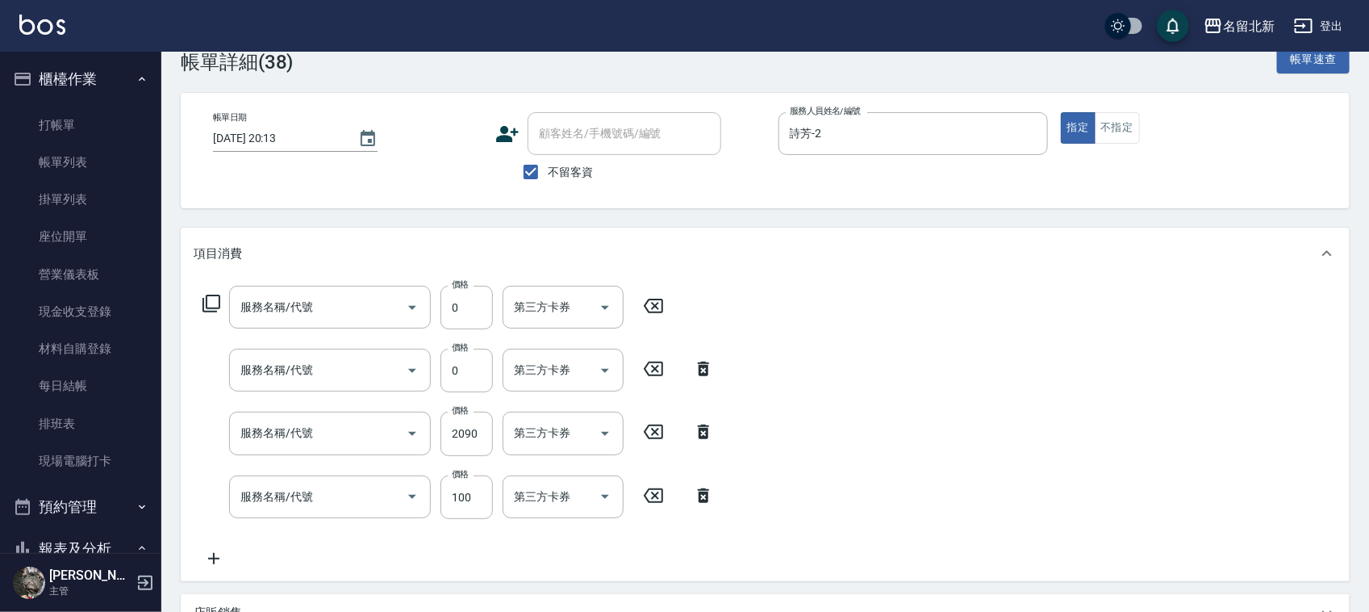
type input "精油洗.互助40(704)"
type input "互助200(720)"
type input "染髮(501)"
type input "一般洗髮(201)"
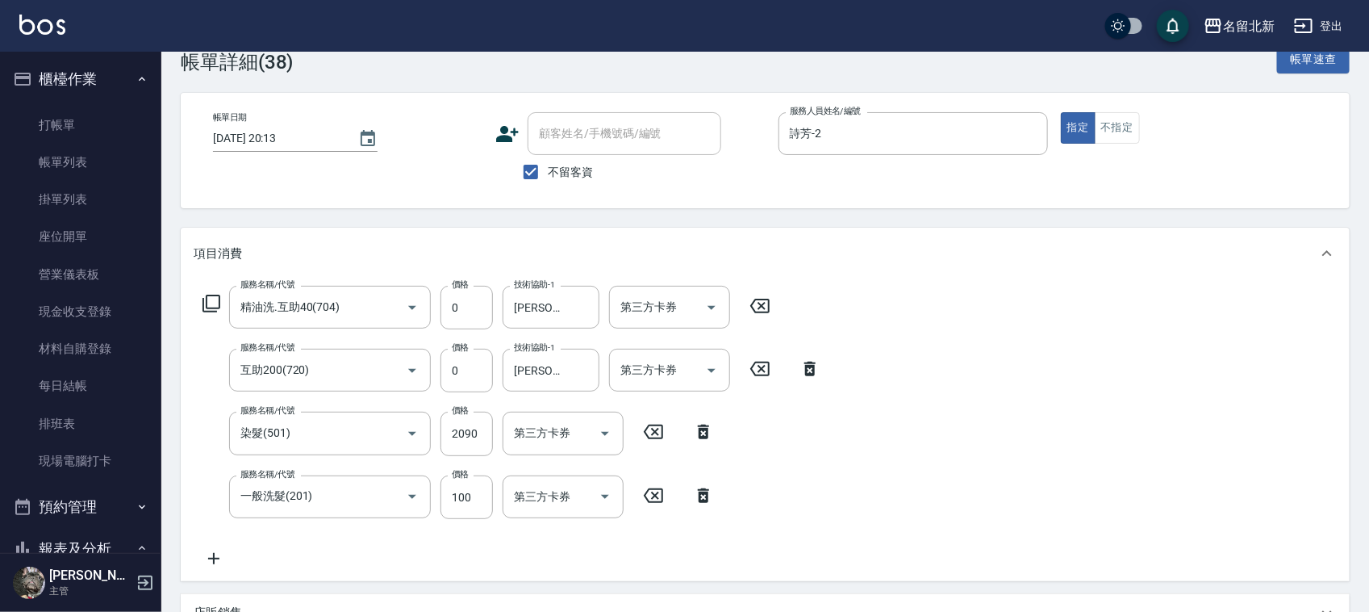
scroll to position [202, 0]
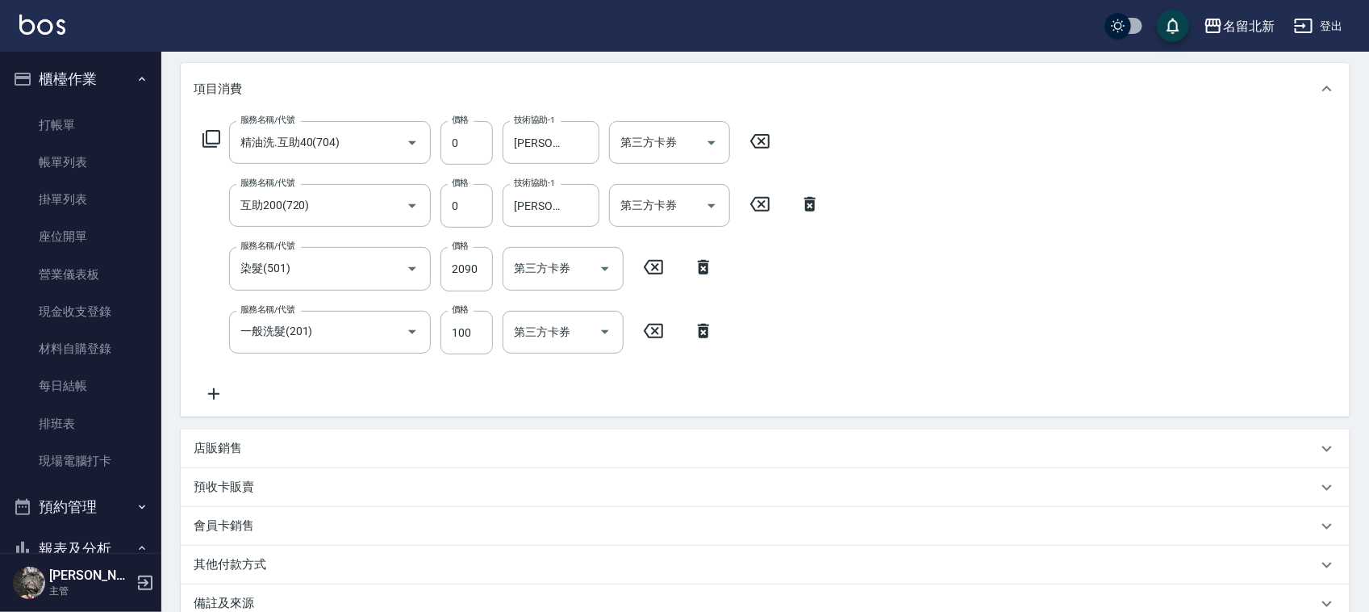
click at [224, 395] on icon at bounding box center [214, 393] width 40 height 19
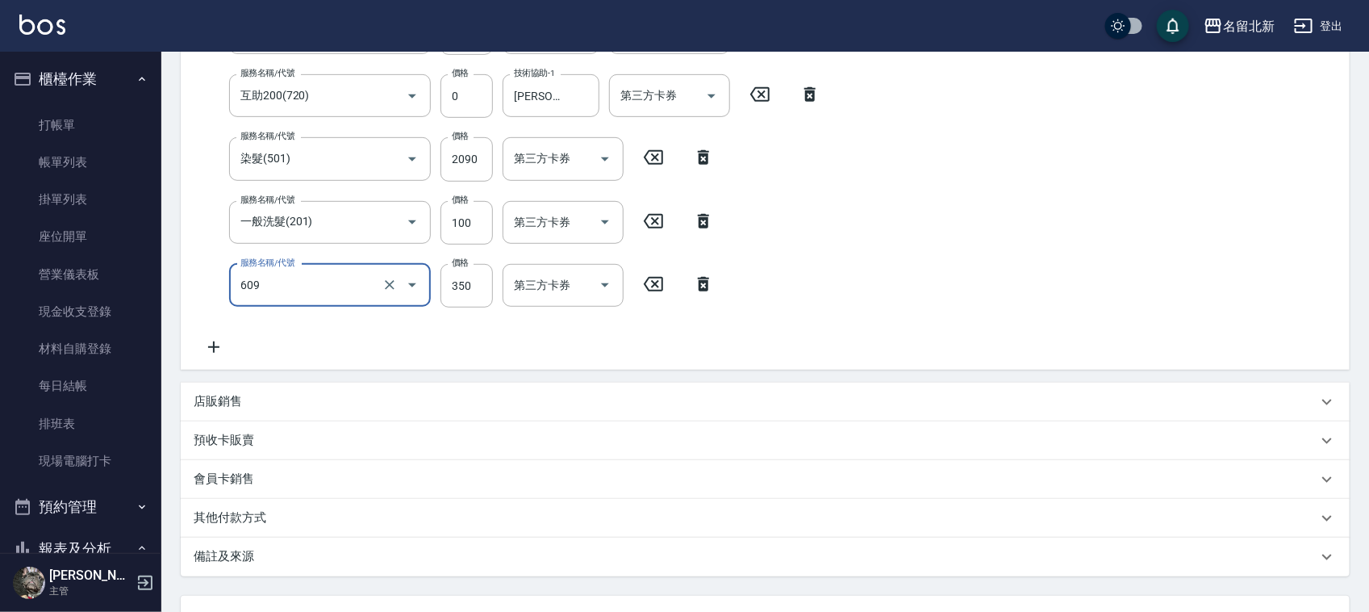
scroll to position [449, 0]
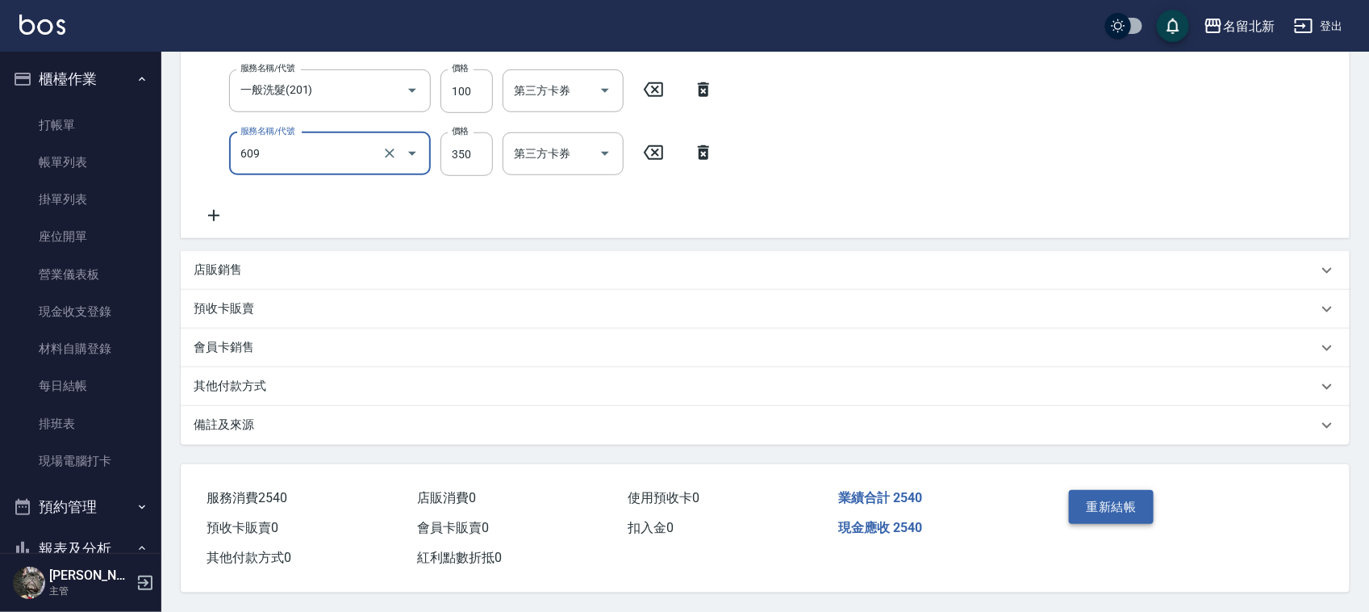
type input "頭皮隔離(609)"
click at [1095, 496] on button "重新結帳" at bounding box center [1112, 507] width 86 height 34
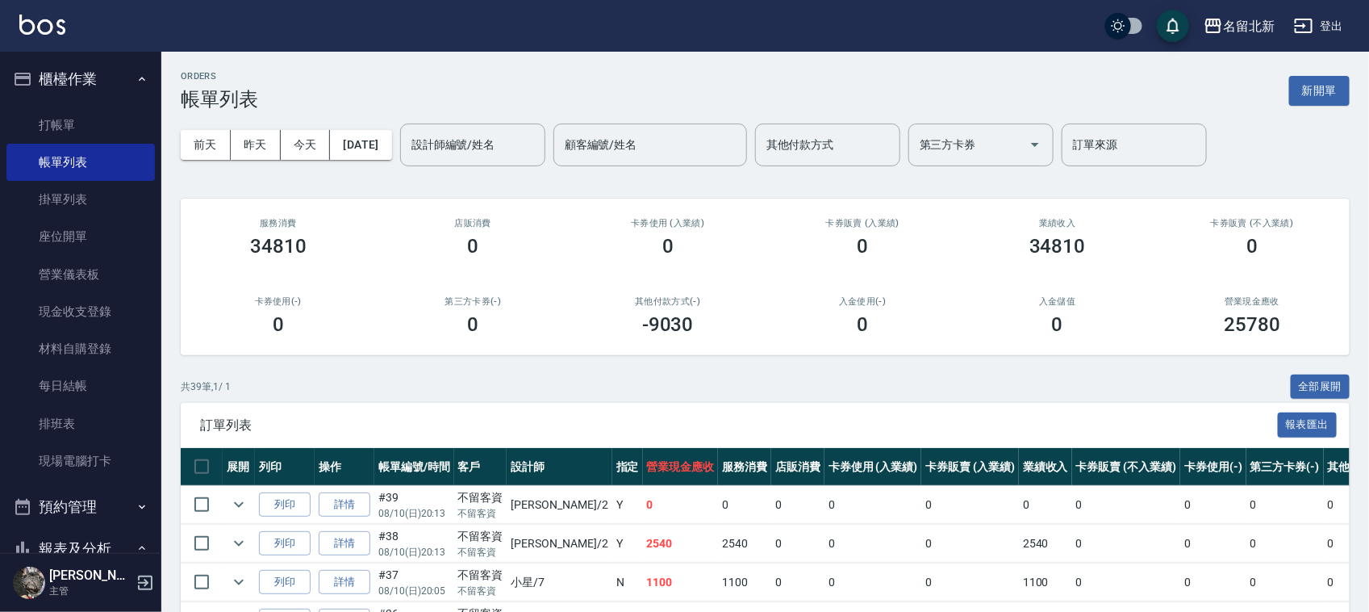
scroll to position [303, 0]
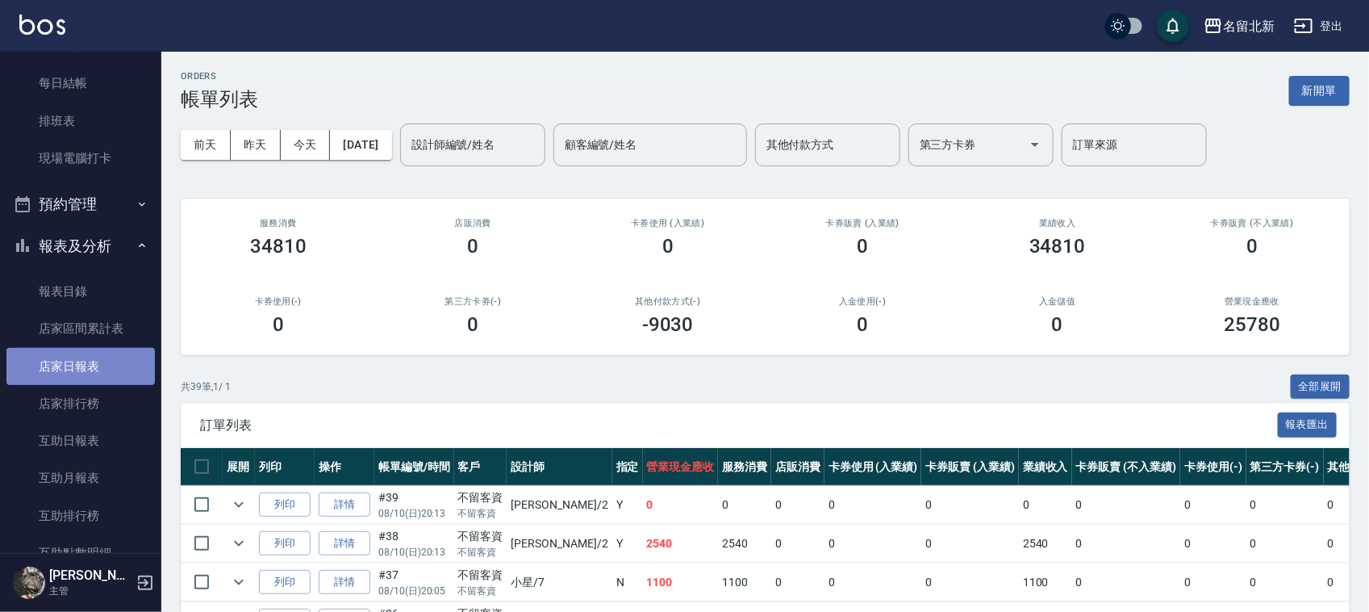
click at [94, 368] on link "店家日報表" at bounding box center [80, 366] width 148 height 37
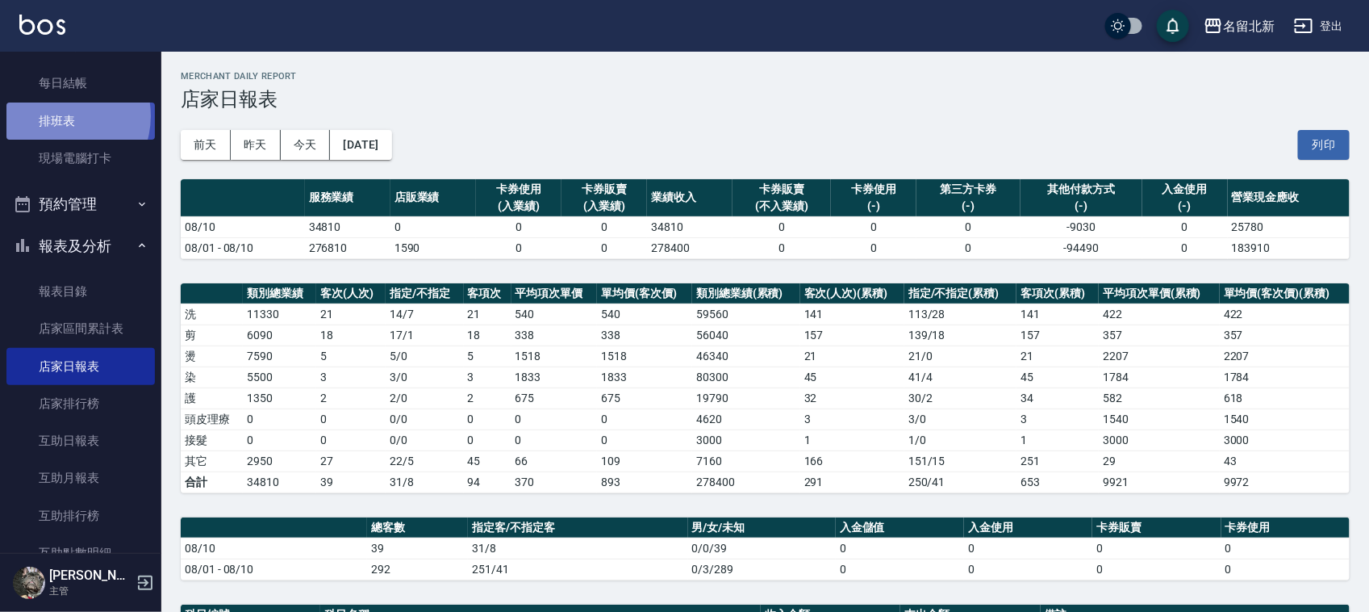
click at [55, 115] on link "排班表" at bounding box center [80, 120] width 148 height 37
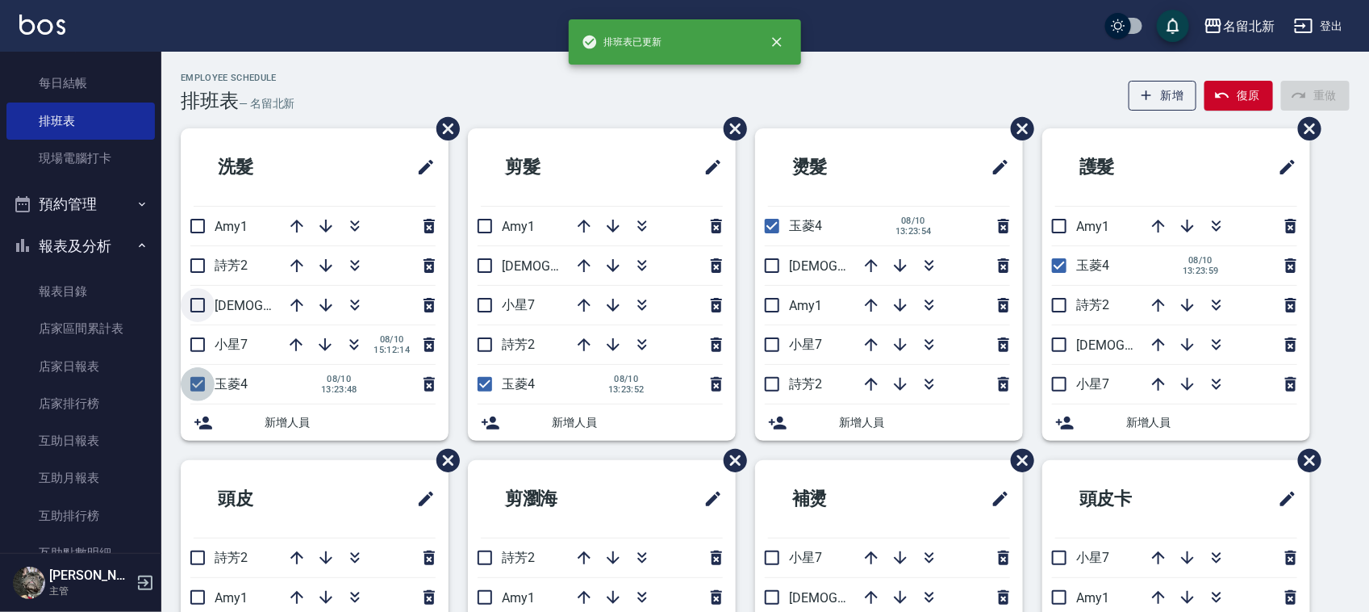
drag, startPoint x: 191, startPoint y: 373, endPoint x: 208, endPoint y: 291, distance: 84.0
click at [194, 363] on ul "洗髮 Amy1 [PERSON_NAME]2 大雲9 小星7 [DATE] 15:12:14 玉菱4 [DATE] 13:23:48 新增人員" at bounding box center [315, 284] width 268 height 312
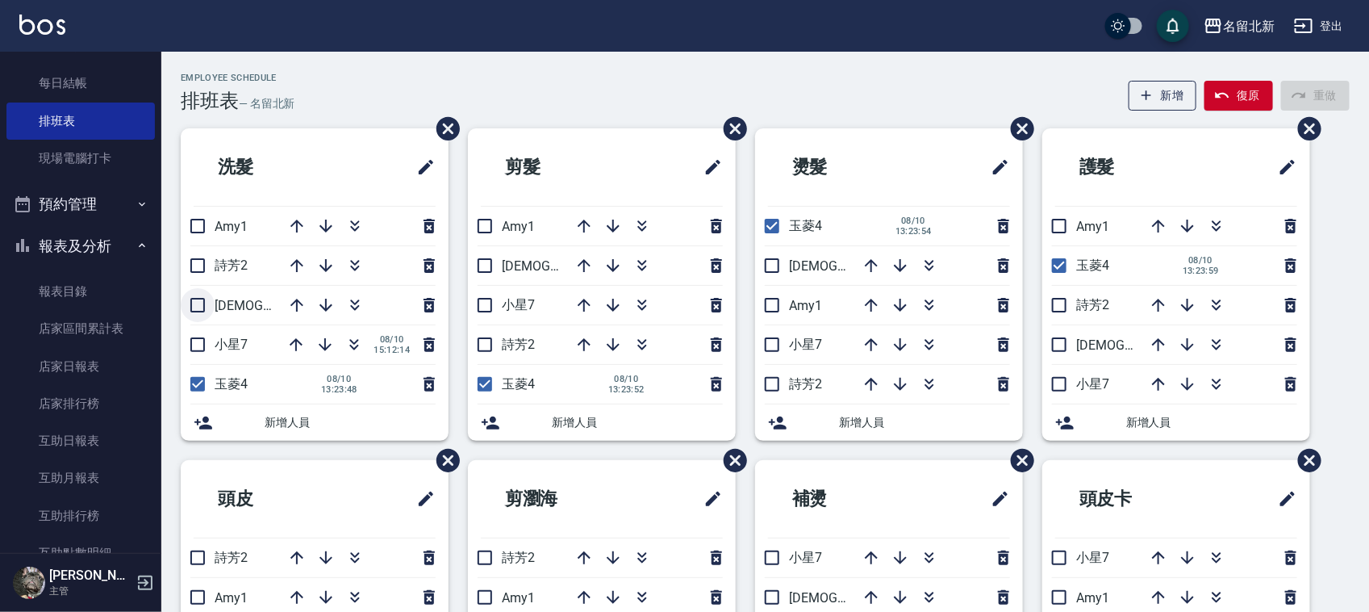
click at [199, 303] on input "checkbox" at bounding box center [198, 305] width 34 height 34
checkbox input "true"
click at [196, 265] on input "checkbox" at bounding box center [198, 266] width 34 height 34
checkbox input "true"
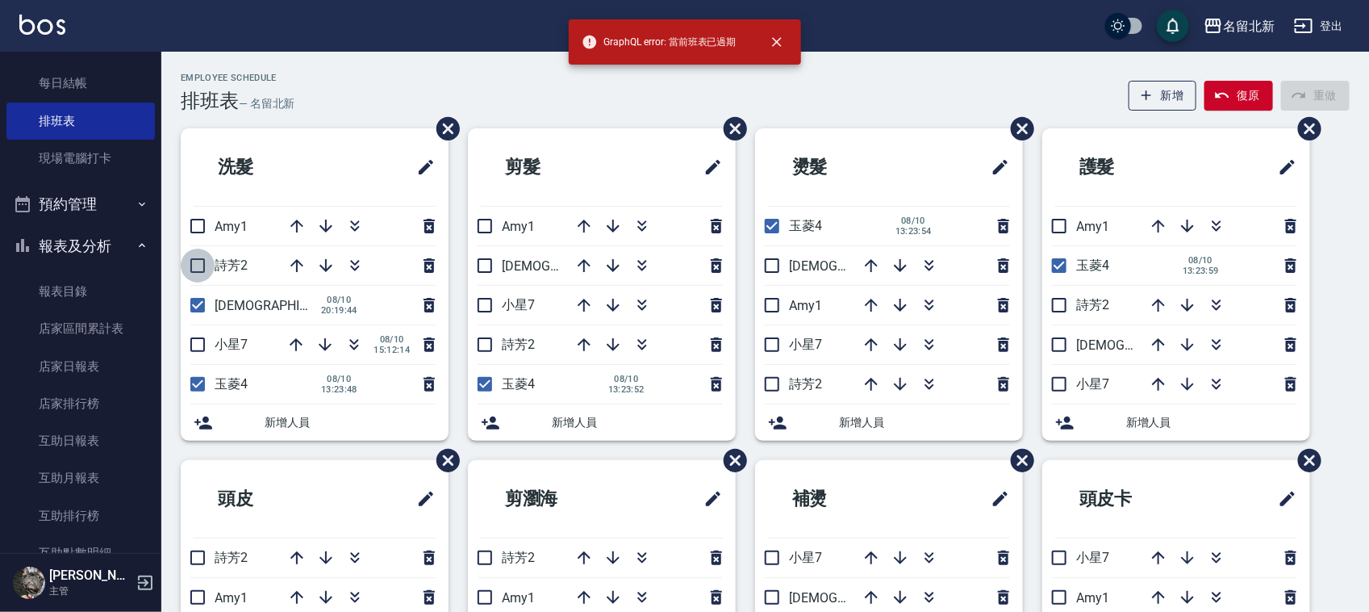
click at [199, 270] on input "checkbox" at bounding box center [198, 266] width 34 height 34
checkbox input "true"
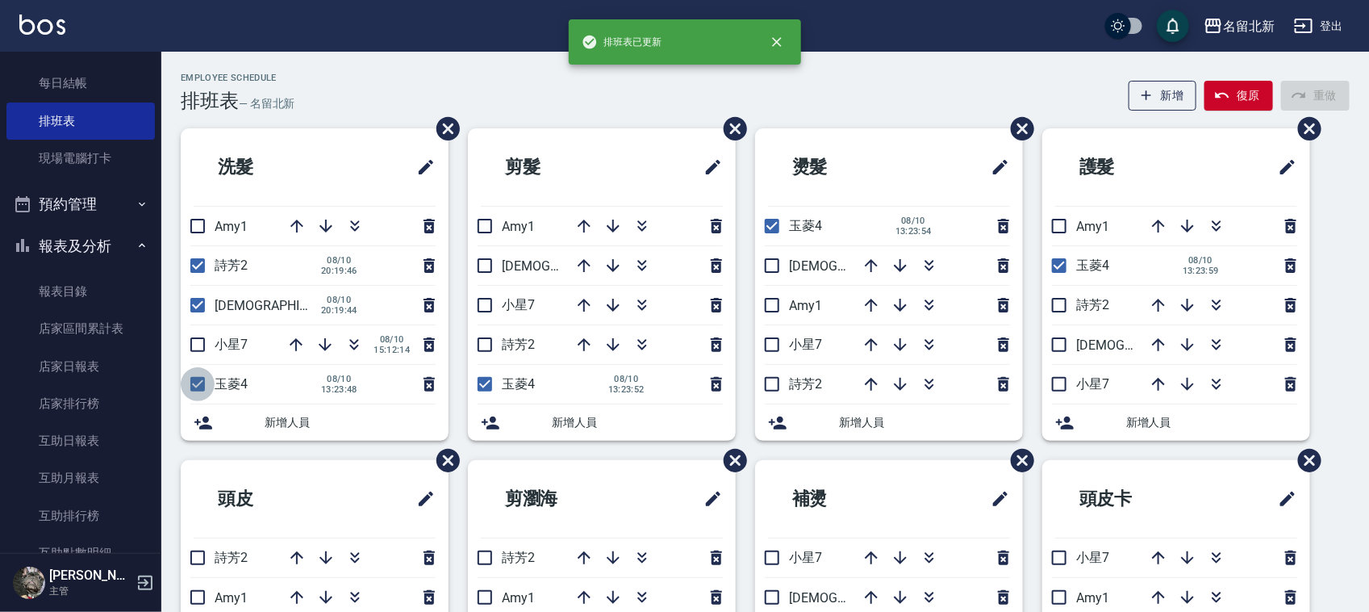
click at [200, 379] on input "checkbox" at bounding box center [198, 384] width 34 height 34
checkbox input "false"
click at [489, 262] on input "checkbox" at bounding box center [485, 266] width 34 height 34
checkbox input "true"
click at [489, 349] on input "checkbox" at bounding box center [485, 345] width 34 height 34
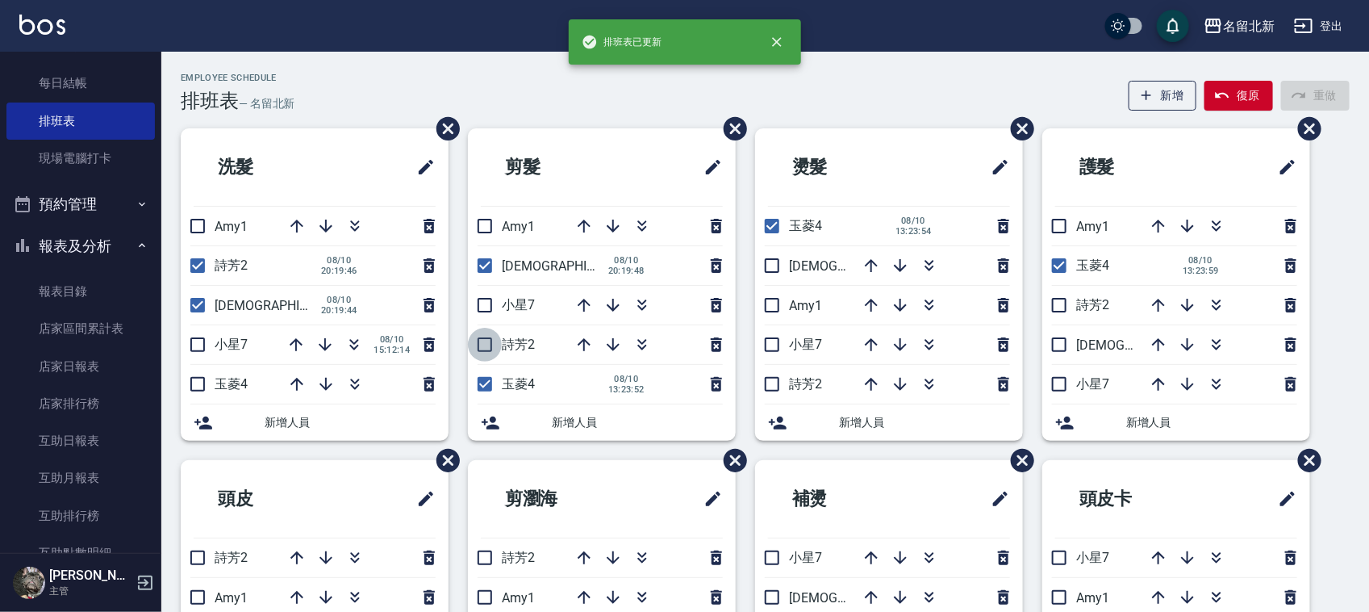
checkbox input "true"
click at [484, 384] on input "checkbox" at bounding box center [485, 384] width 34 height 34
checkbox input "false"
drag, startPoint x: 777, startPoint y: 228, endPoint x: 767, endPoint y: 257, distance: 29.9
click at [779, 228] on input "checkbox" at bounding box center [772, 226] width 34 height 34
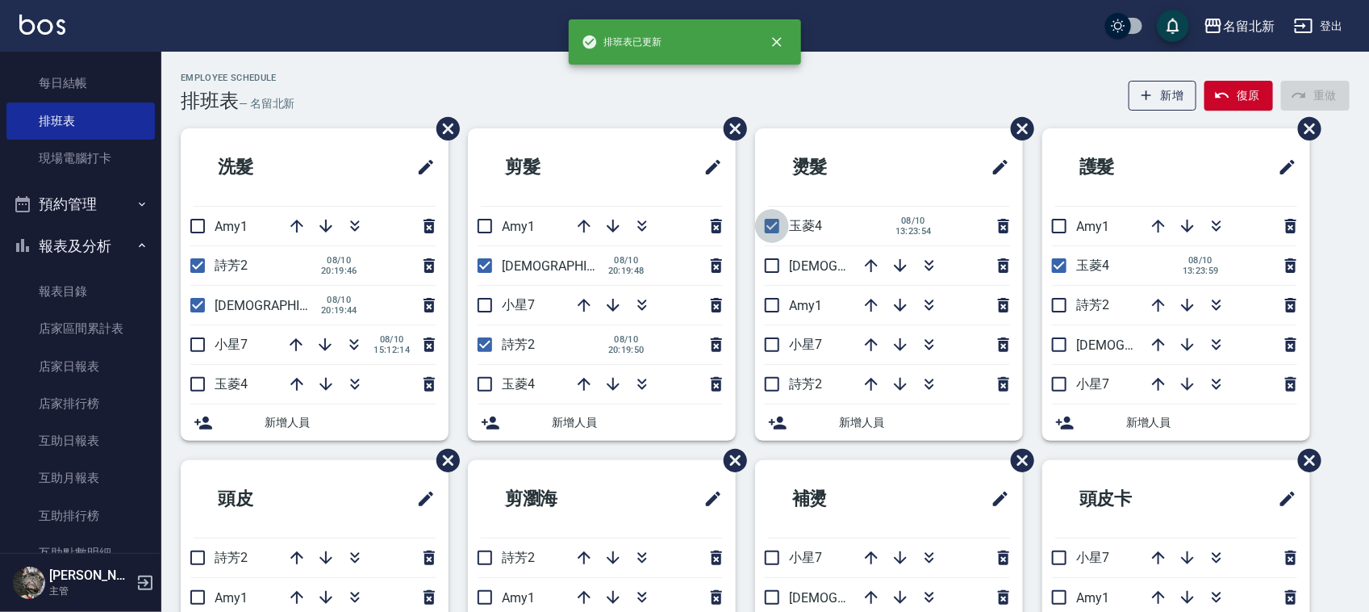
checkbox input "false"
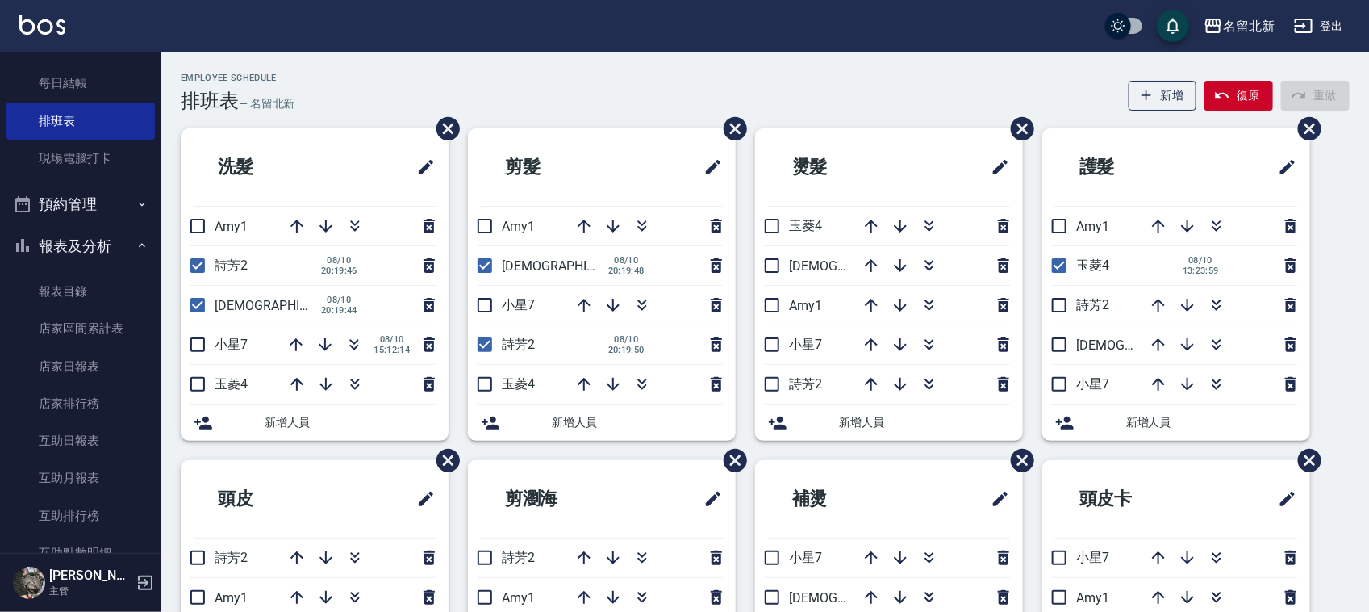
drag, startPoint x: 771, startPoint y: 265, endPoint x: 783, endPoint y: 295, distance: 32.2
click at [771, 265] on input "checkbox" at bounding box center [772, 266] width 34 height 34
checkbox input "true"
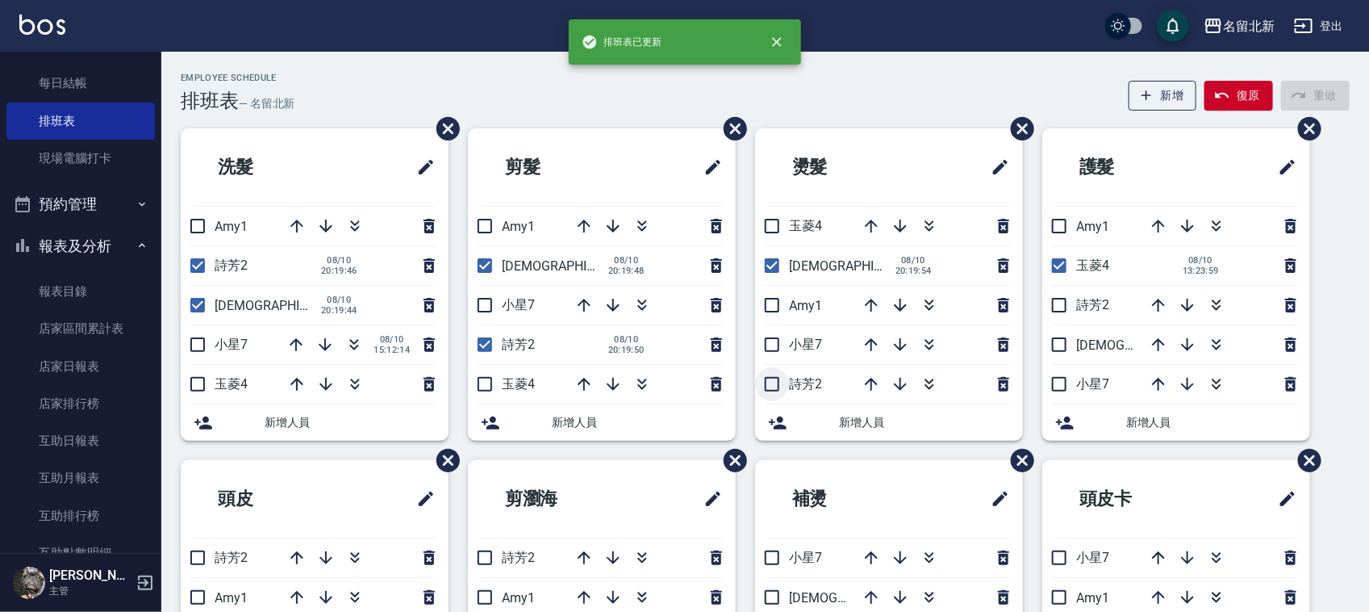
click at [780, 392] on input "checkbox" at bounding box center [772, 384] width 34 height 34
checkbox input "true"
click at [1060, 264] on input "checkbox" at bounding box center [1060, 266] width 34 height 34
checkbox input "false"
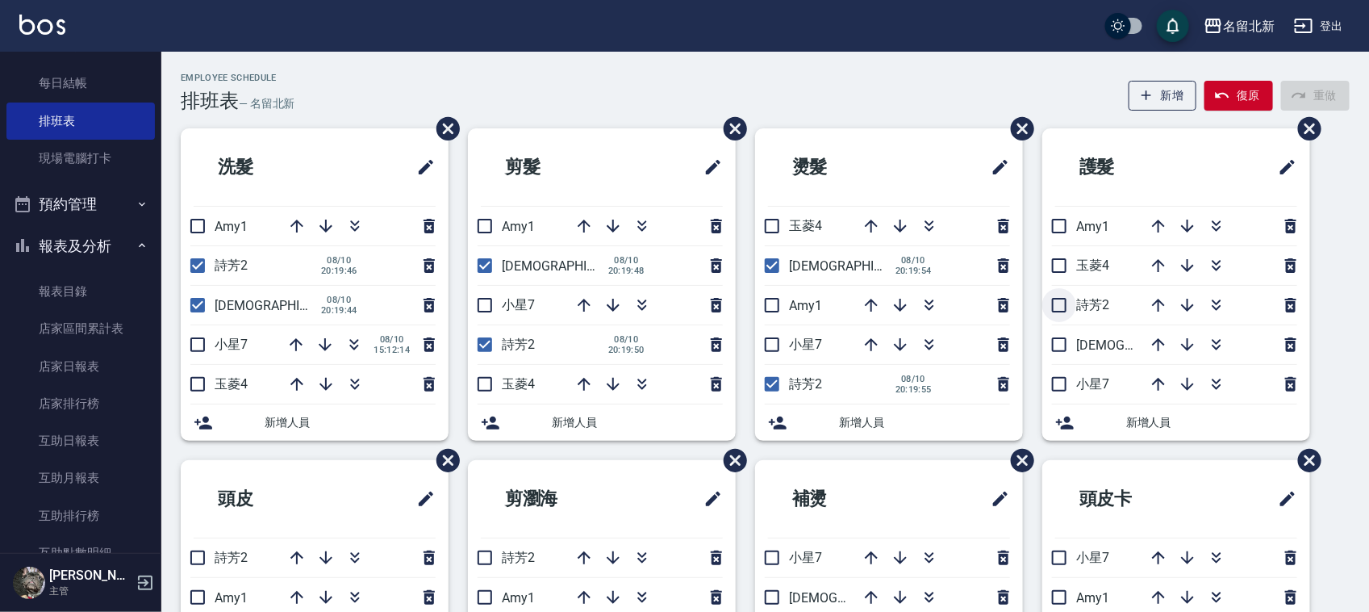
click at [1055, 305] on input "checkbox" at bounding box center [1060, 305] width 34 height 34
checkbox input "true"
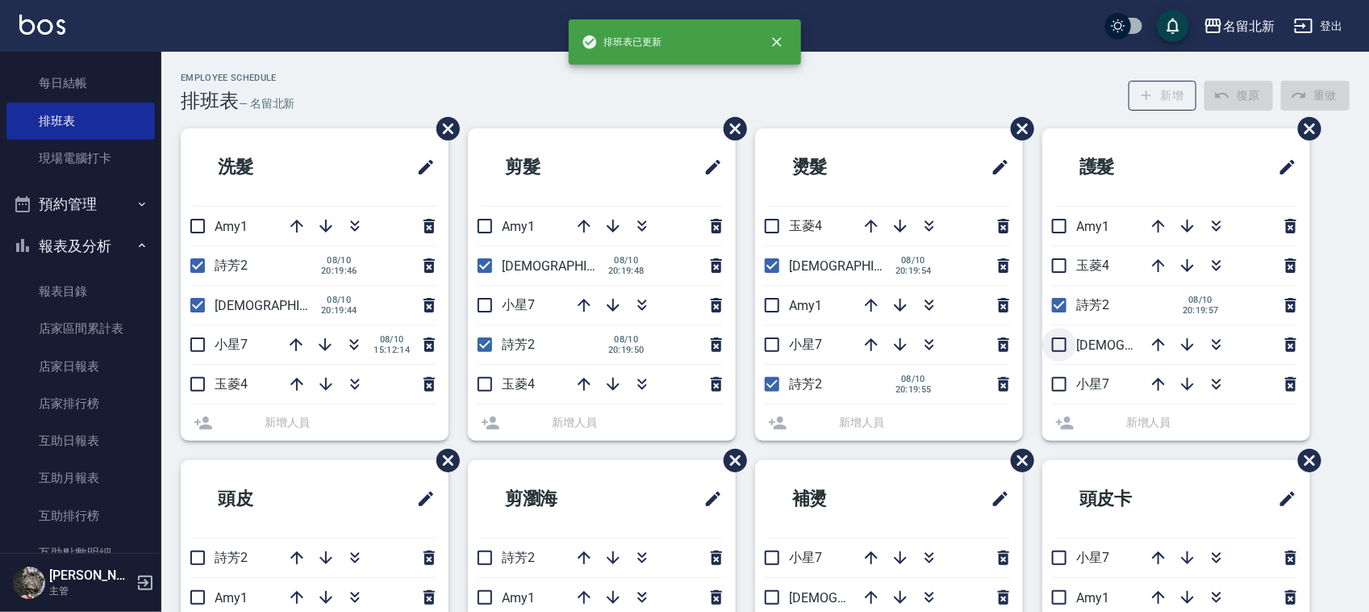
click at [1061, 345] on input "checkbox" at bounding box center [1060, 345] width 34 height 34
drag, startPoint x: 1358, startPoint y: 165, endPoint x: 1369, endPoint y: 200, distance: 36.5
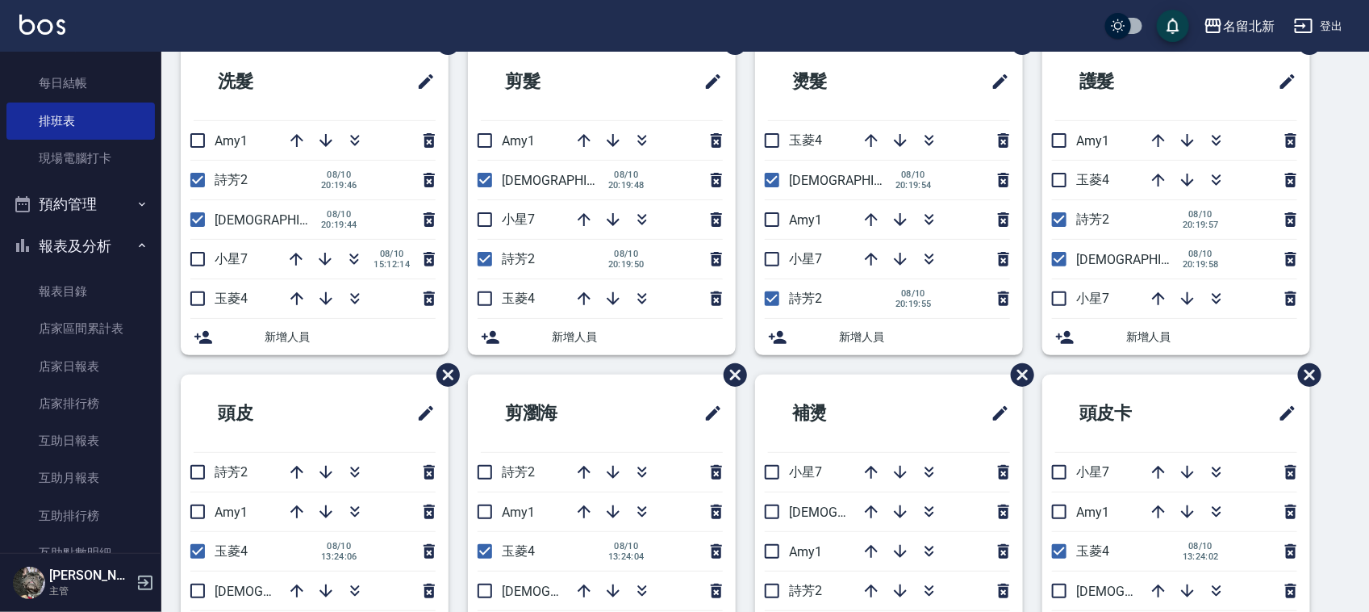
scroll to position [107, 0]
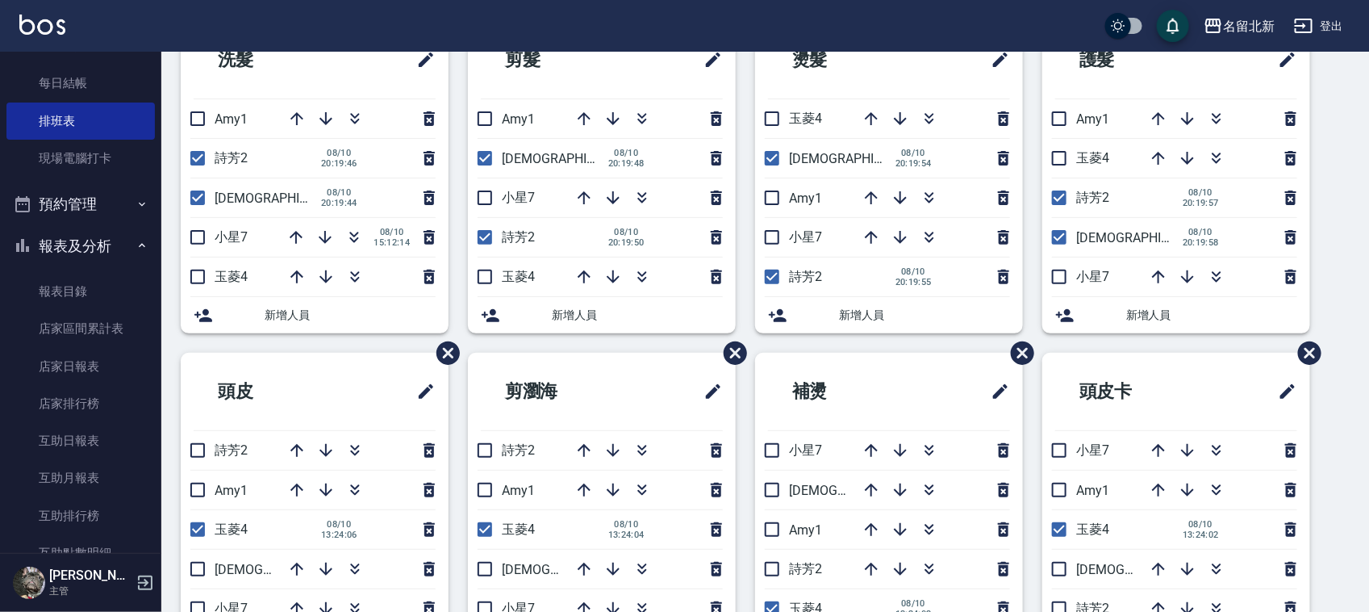
drag, startPoint x: 1063, startPoint y: 232, endPoint x: 1023, endPoint y: 262, distance: 49.5
click at [1063, 234] on input "checkbox" at bounding box center [1060, 237] width 34 height 34
checkbox input "false"
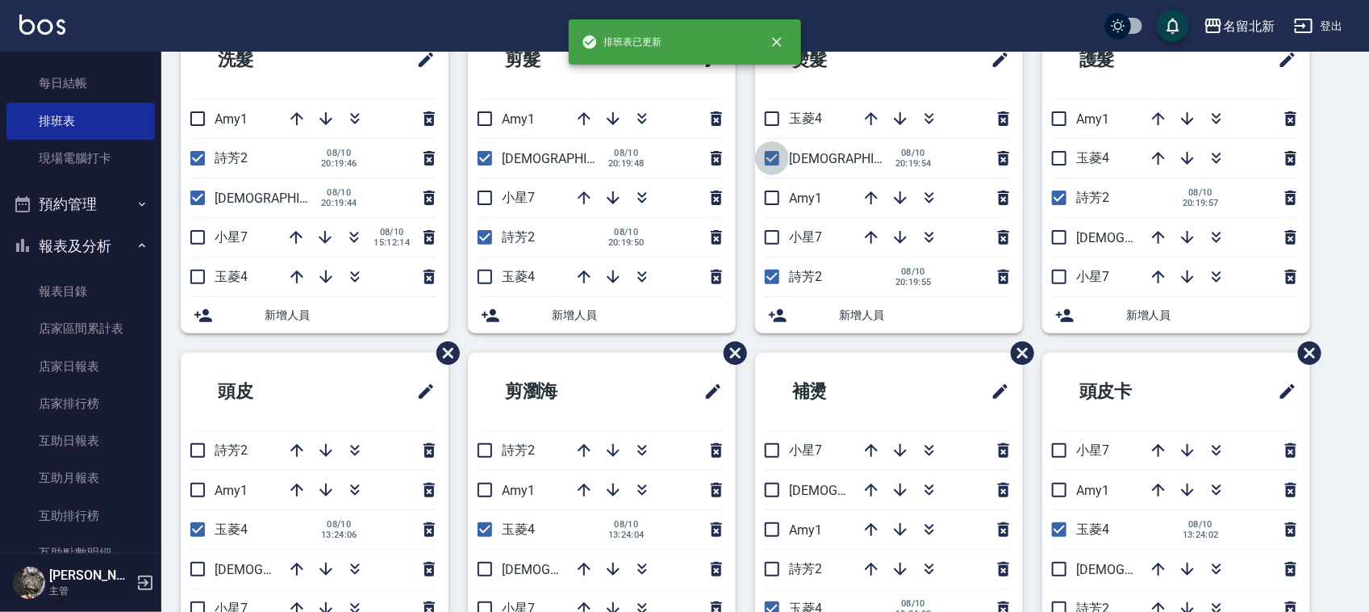
drag, startPoint x: 779, startPoint y: 154, endPoint x: 745, endPoint y: 187, distance: 47.4
click at [773, 154] on input "checkbox" at bounding box center [772, 158] width 34 height 34
checkbox input "false"
drag, startPoint x: 478, startPoint y: 150, endPoint x: 336, endPoint y: 211, distance: 154.7
click at [478, 151] on input "checkbox" at bounding box center [485, 158] width 34 height 34
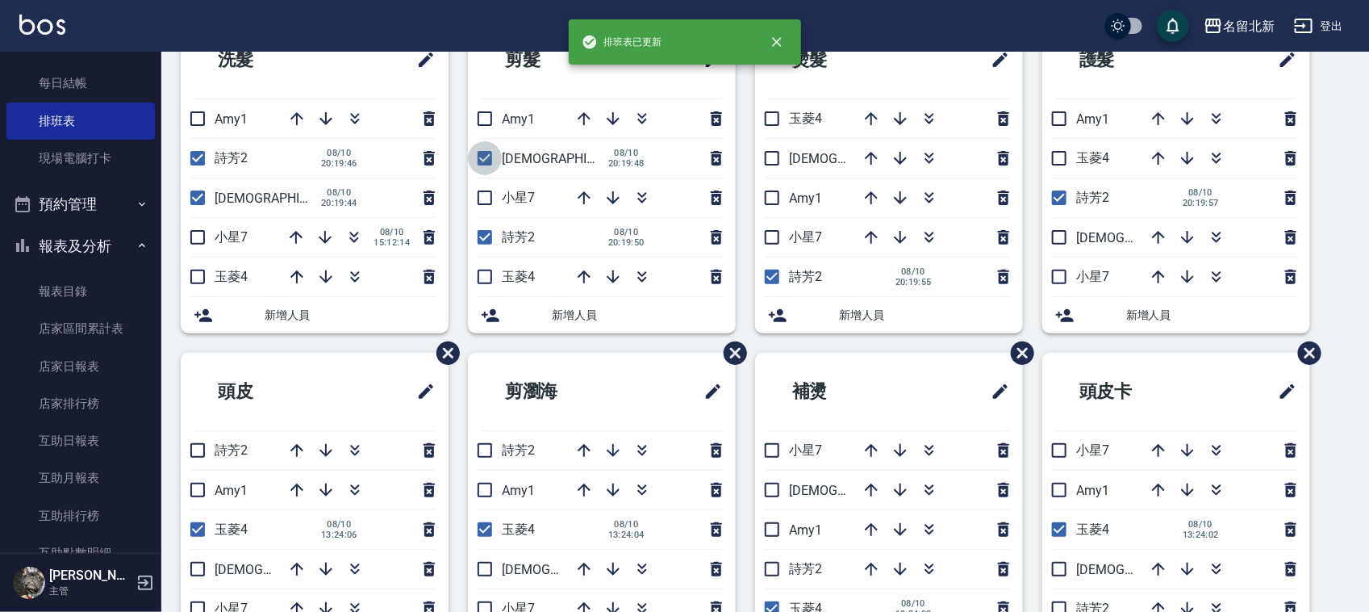
checkbox input "false"
click at [194, 199] on input "checkbox" at bounding box center [198, 198] width 34 height 34
checkbox input "false"
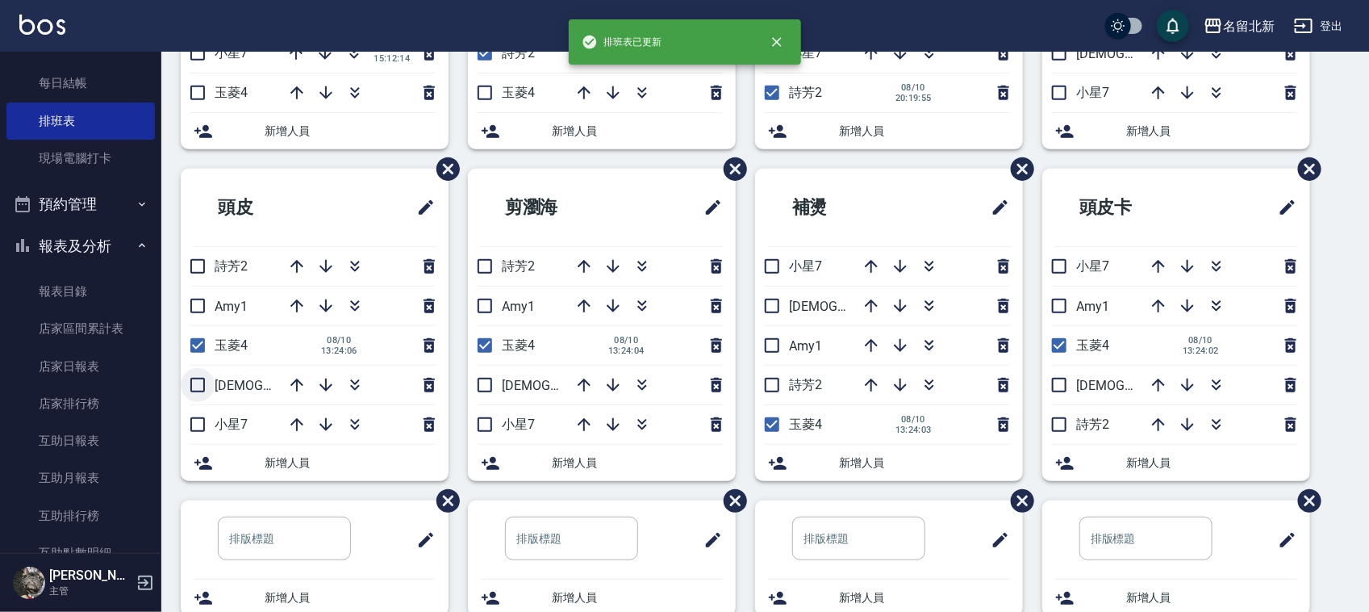
scroll to position [309, 0]
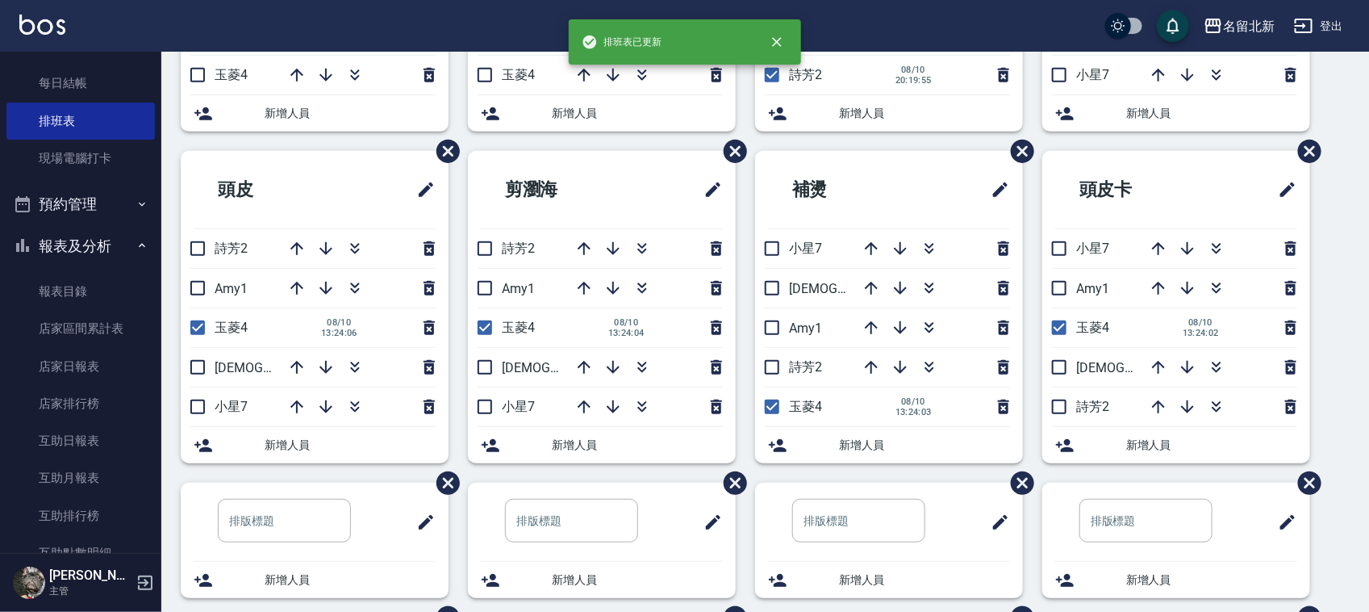
drag, startPoint x: 198, startPoint y: 248, endPoint x: 157, endPoint y: 347, distance: 107.1
click at [196, 248] on input "checkbox" at bounding box center [198, 249] width 34 height 34
checkbox input "true"
drag, startPoint x: 194, startPoint y: 336, endPoint x: 207, endPoint y: 368, distance: 34.5
click at [194, 337] on input "checkbox" at bounding box center [198, 328] width 34 height 34
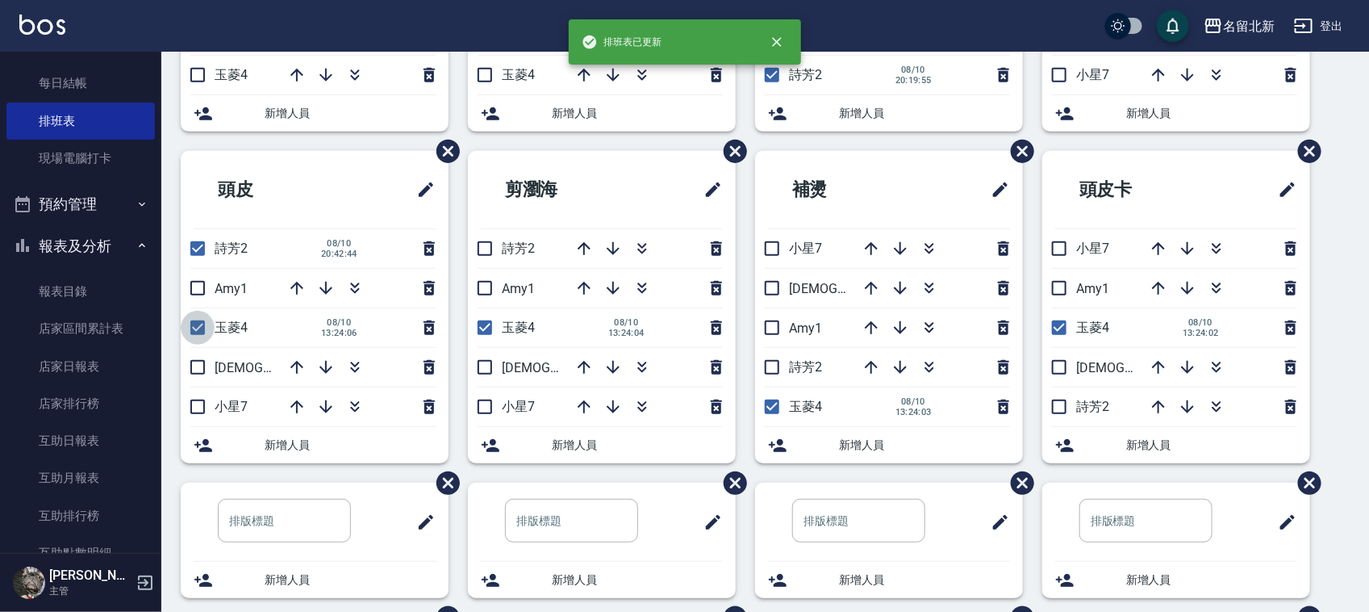
checkbox input "false"
drag, startPoint x: 488, startPoint y: 245, endPoint x: 485, endPoint y: 289, distance: 44.5
click at [488, 244] on input "checkbox" at bounding box center [485, 249] width 34 height 34
checkbox input "true"
click at [484, 335] on input "checkbox" at bounding box center [485, 328] width 34 height 34
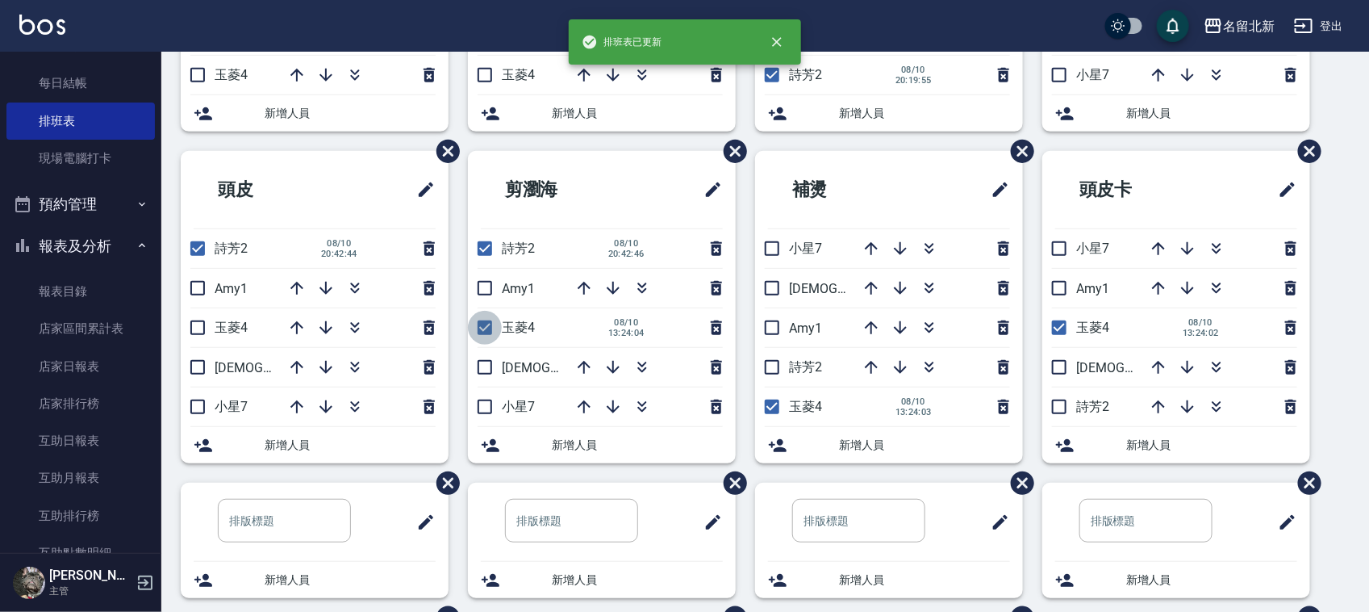
checkbox input "false"
click at [779, 366] on input "checkbox" at bounding box center [772, 367] width 34 height 34
checkbox input "true"
click at [775, 402] on input "checkbox" at bounding box center [772, 407] width 34 height 34
checkbox input "false"
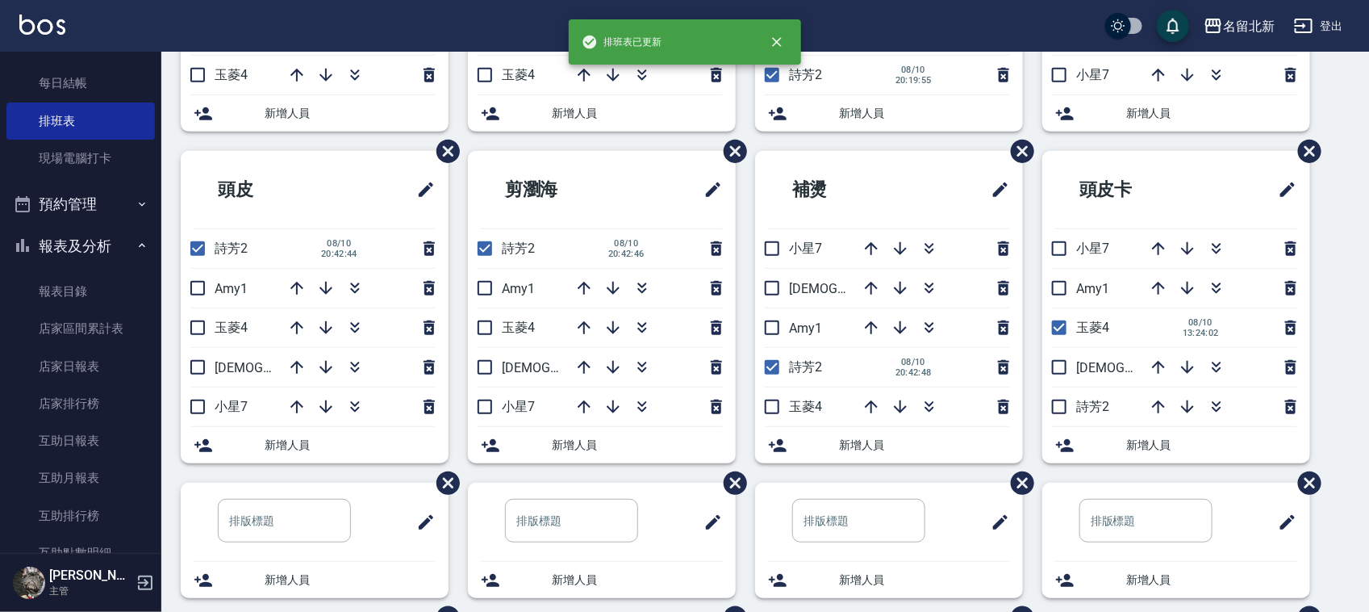
drag, startPoint x: 1064, startPoint y: 329, endPoint x: 1050, endPoint y: 395, distance: 67.6
click at [1064, 331] on input "checkbox" at bounding box center [1060, 328] width 34 height 34
checkbox input "false"
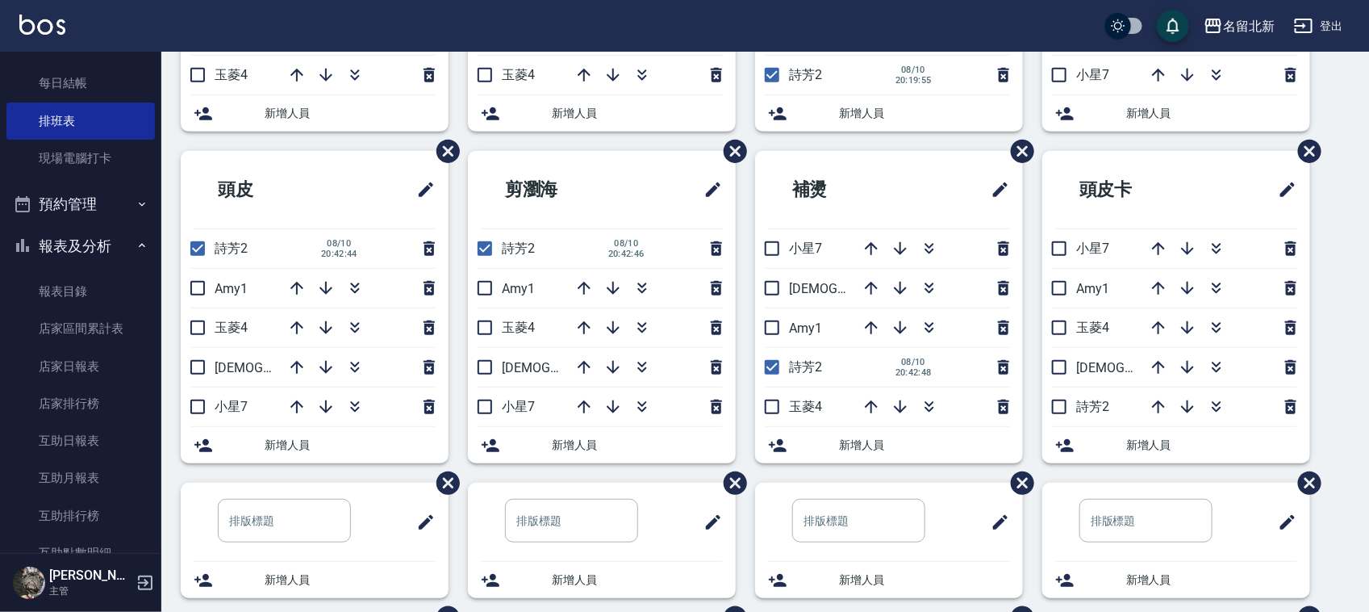
click at [1056, 414] on input "checkbox" at bounding box center [1060, 407] width 34 height 34
checkbox input "true"
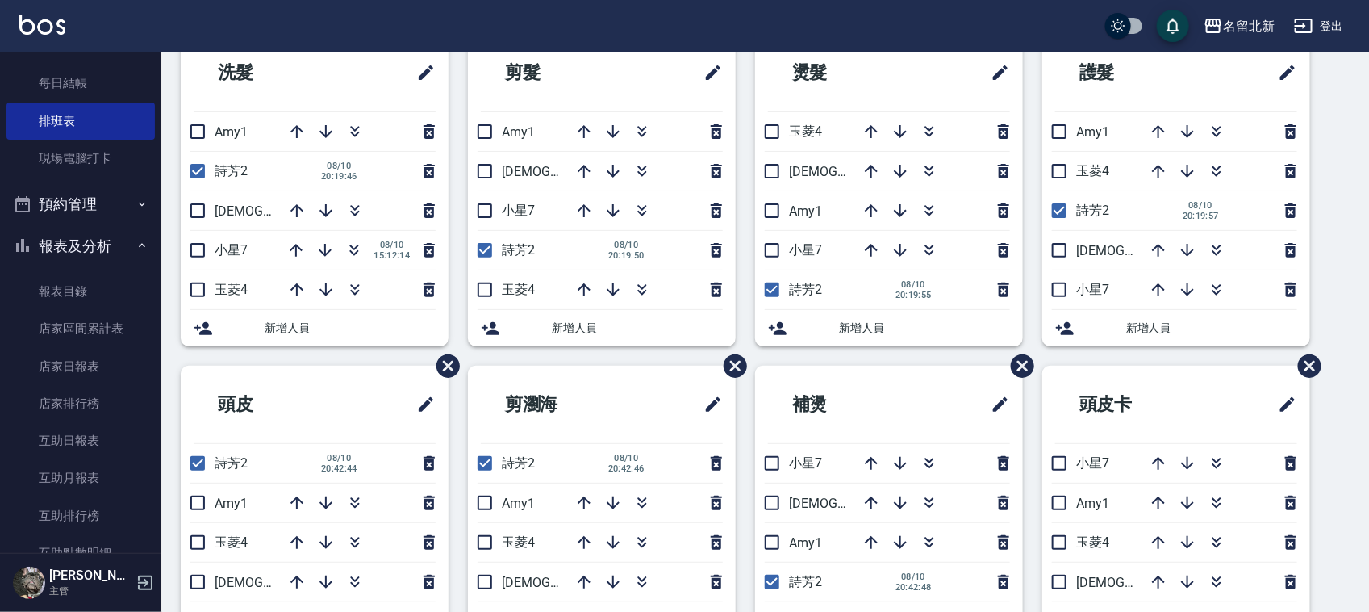
scroll to position [98, 0]
